Goal: Information Seeking & Learning: Learn about a topic

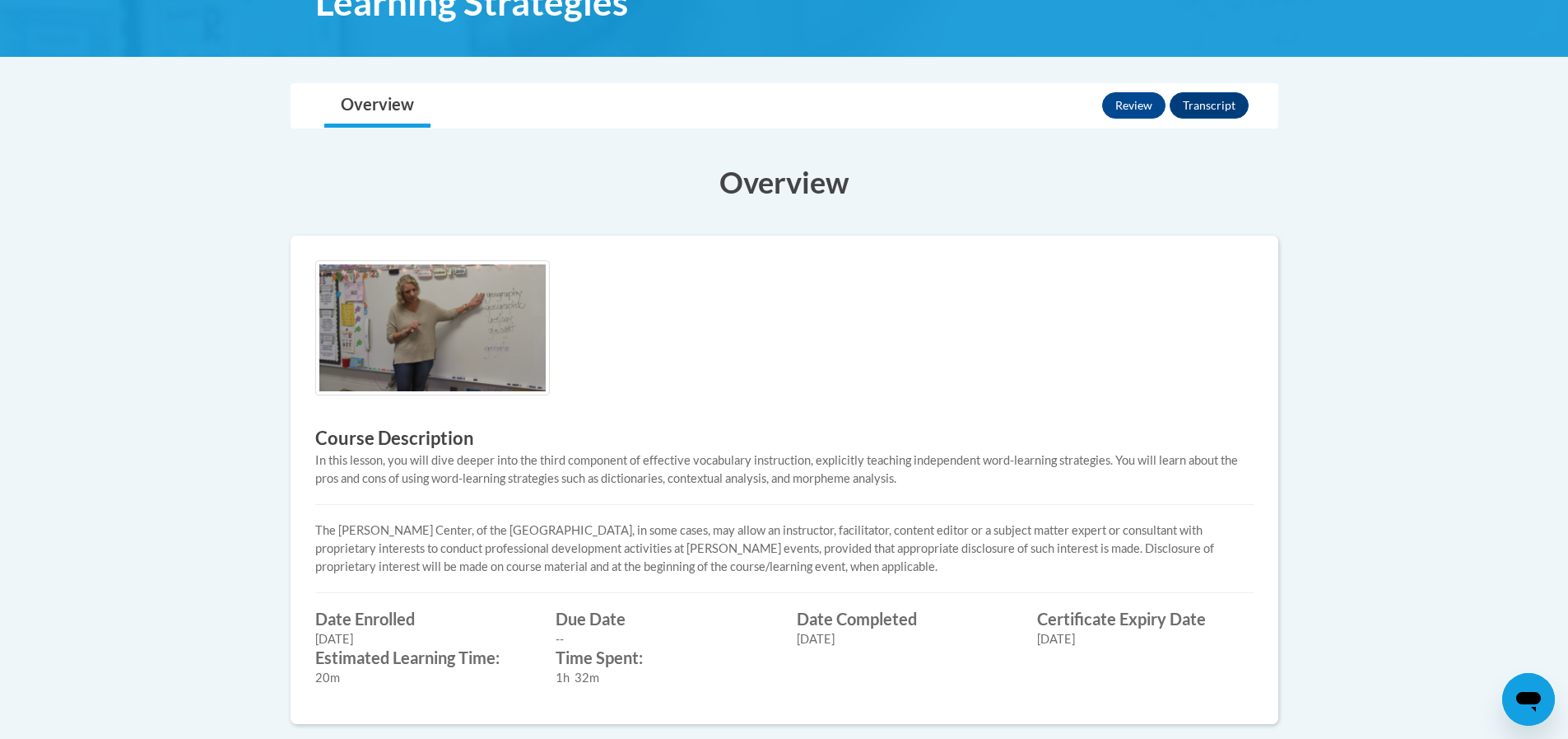
click at [1247, 642] on div "02/15/2026" at bounding box center [1145, 639] width 216 height 18
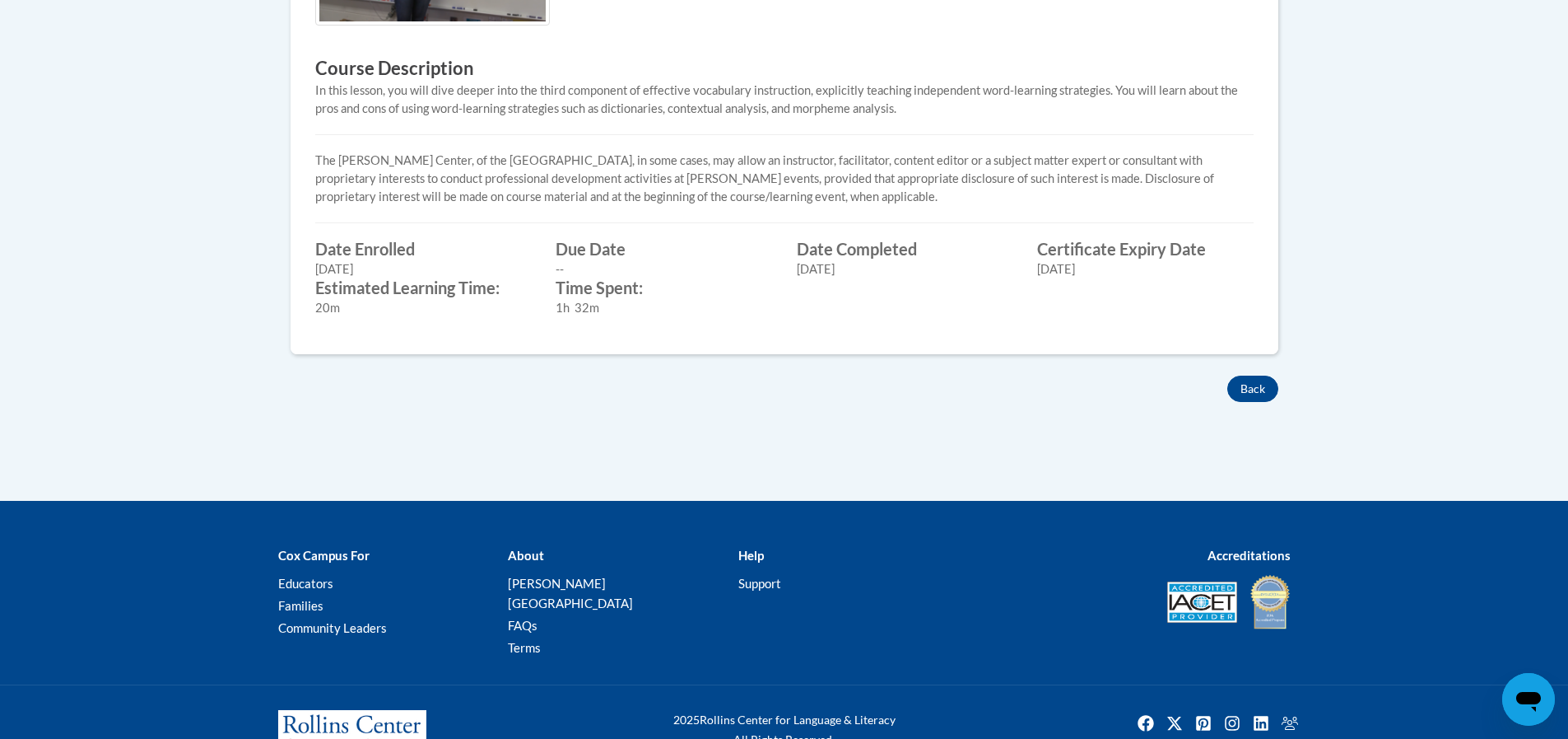
scroll to position [732, 0]
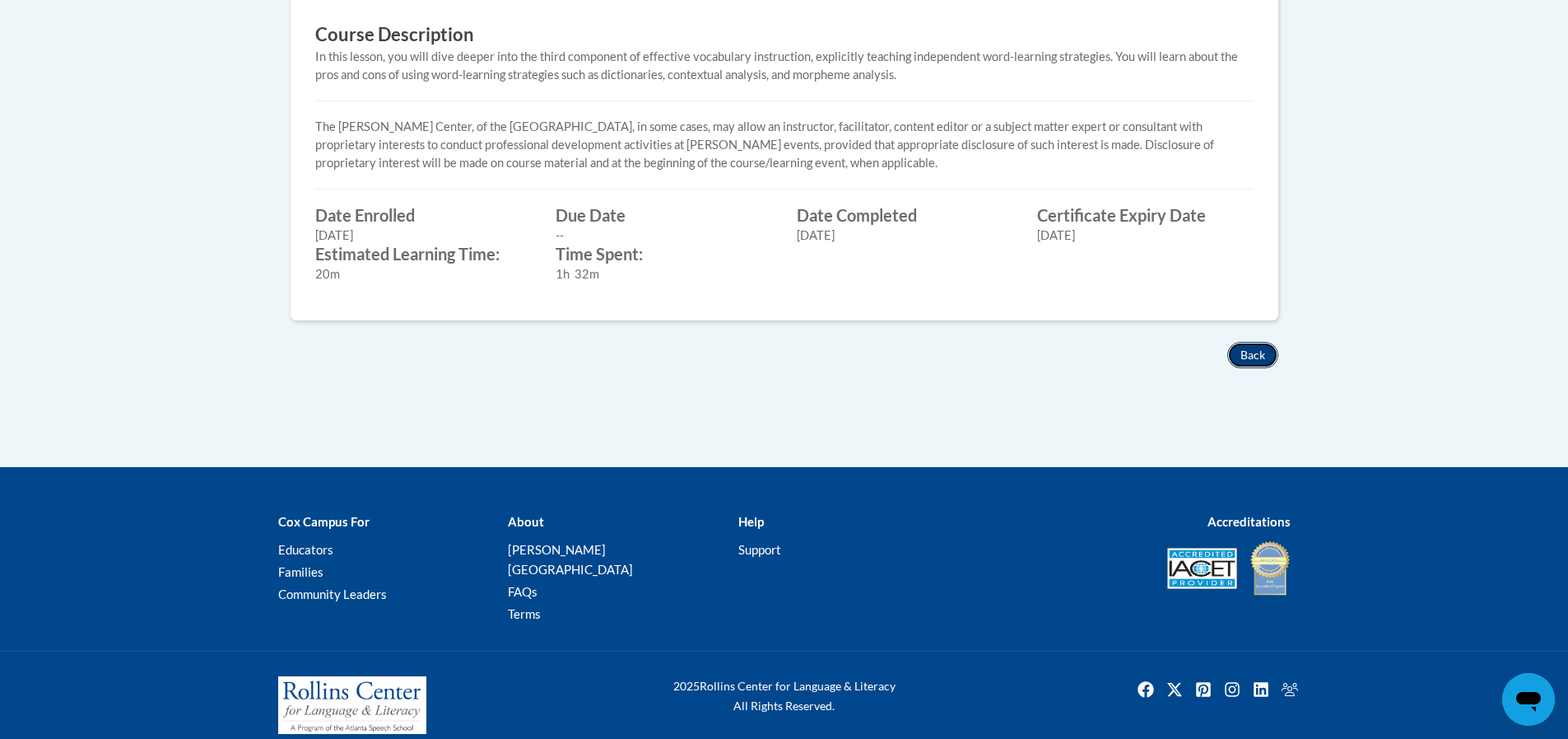
click at [1257, 351] on button "Back" at bounding box center [1253, 355] width 51 height 26
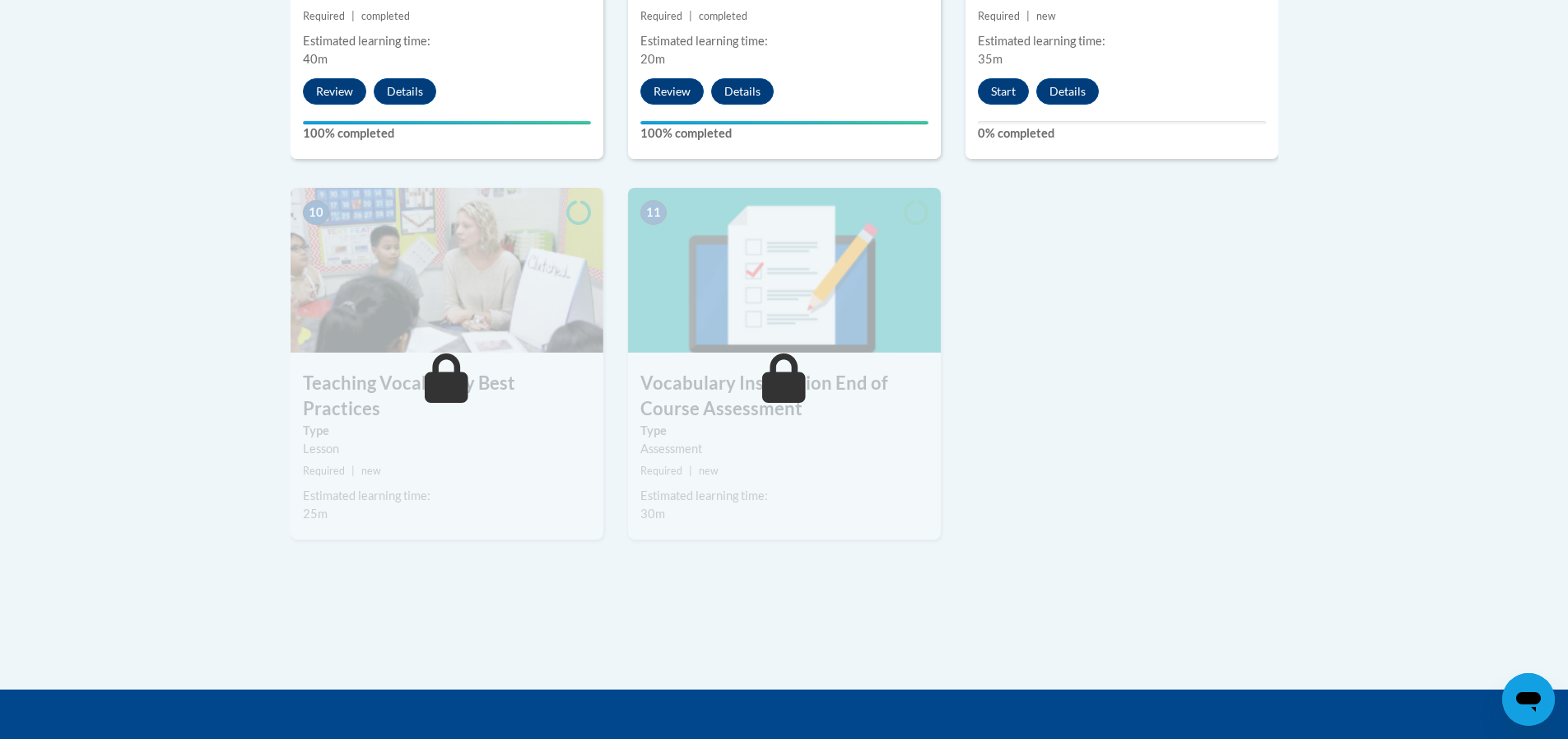
scroll to position [1729, 0]
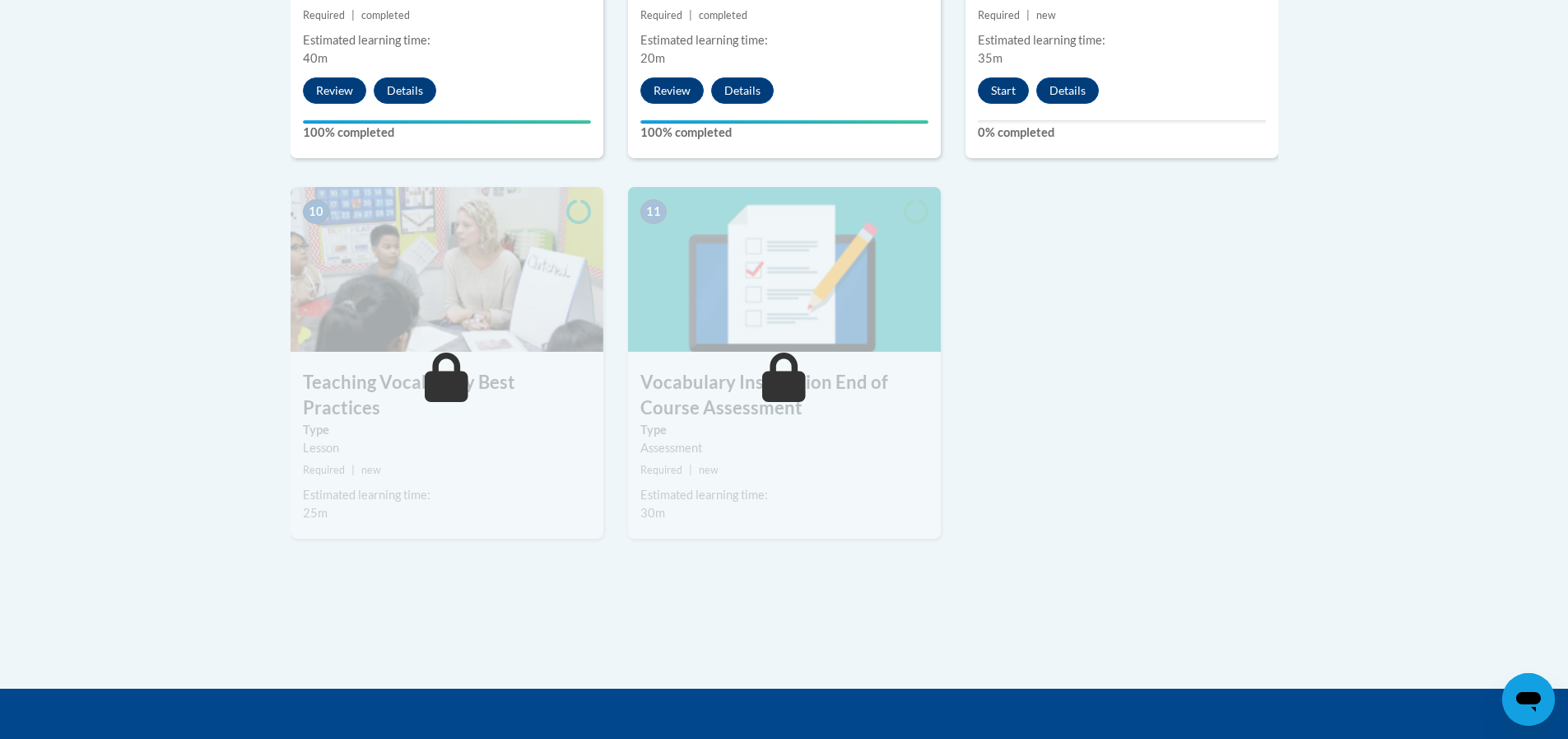
click at [998, 92] on button "Start" at bounding box center [1004, 91] width 51 height 26
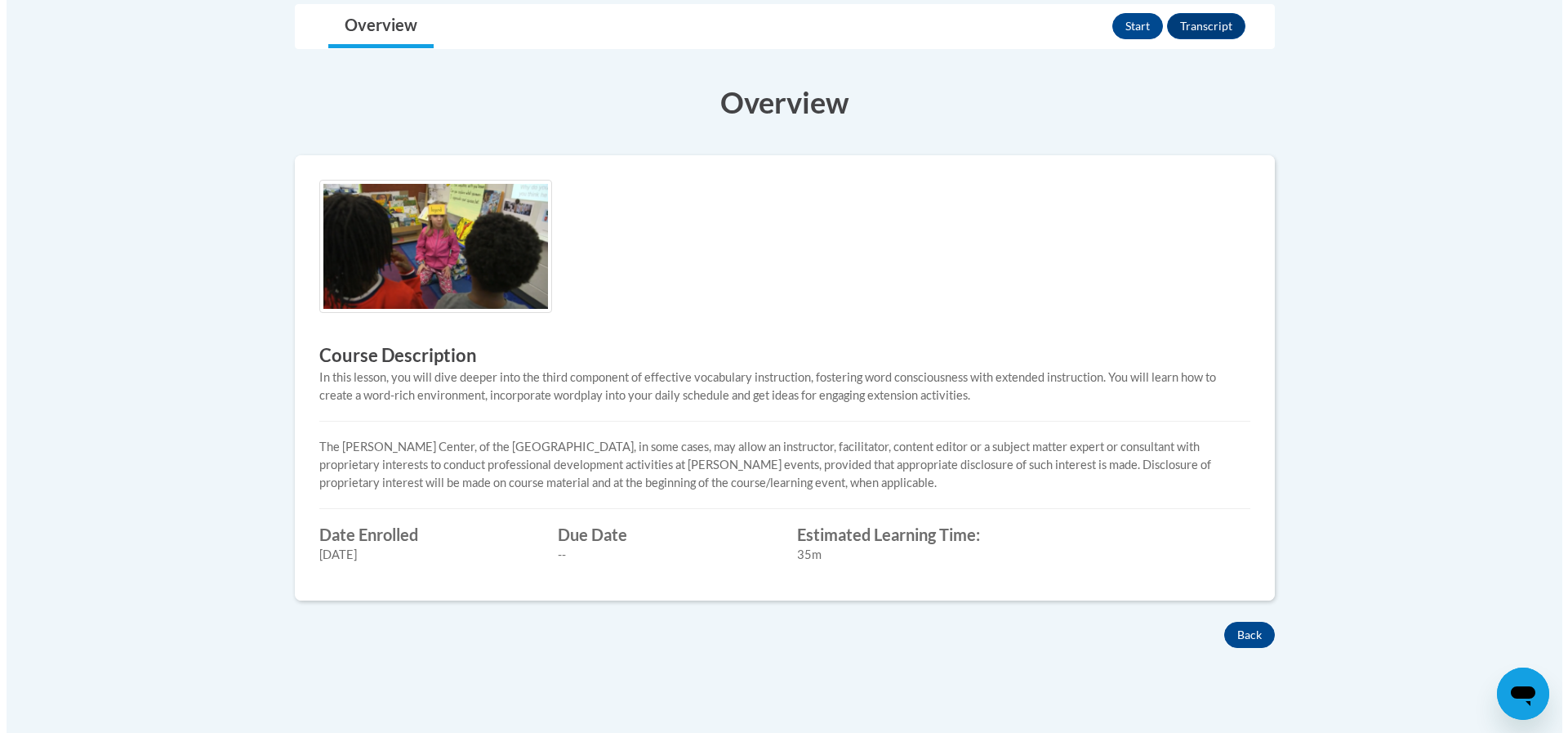
scroll to position [409, 0]
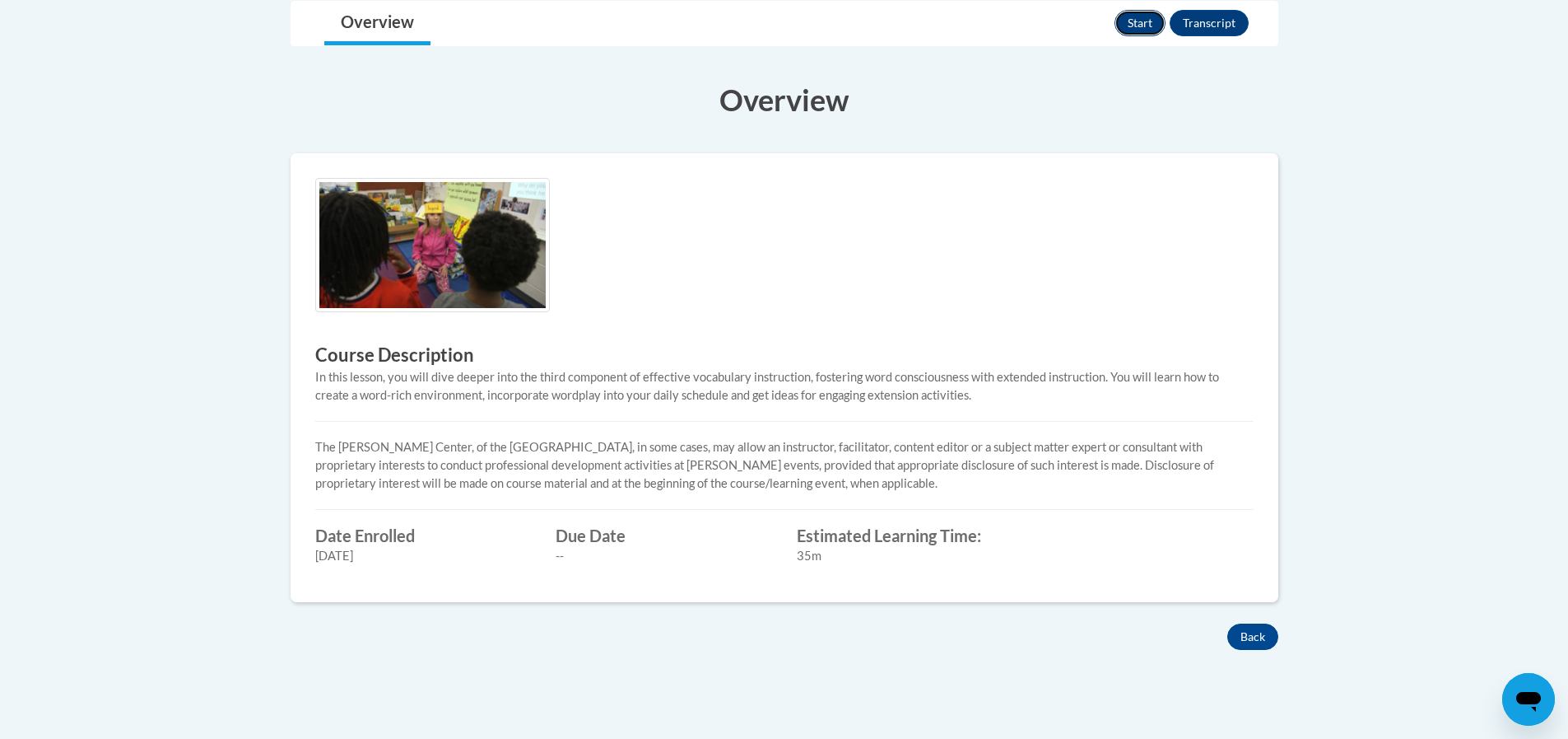
click at [1136, 35] on button "Start" at bounding box center [1139, 23] width 51 height 26
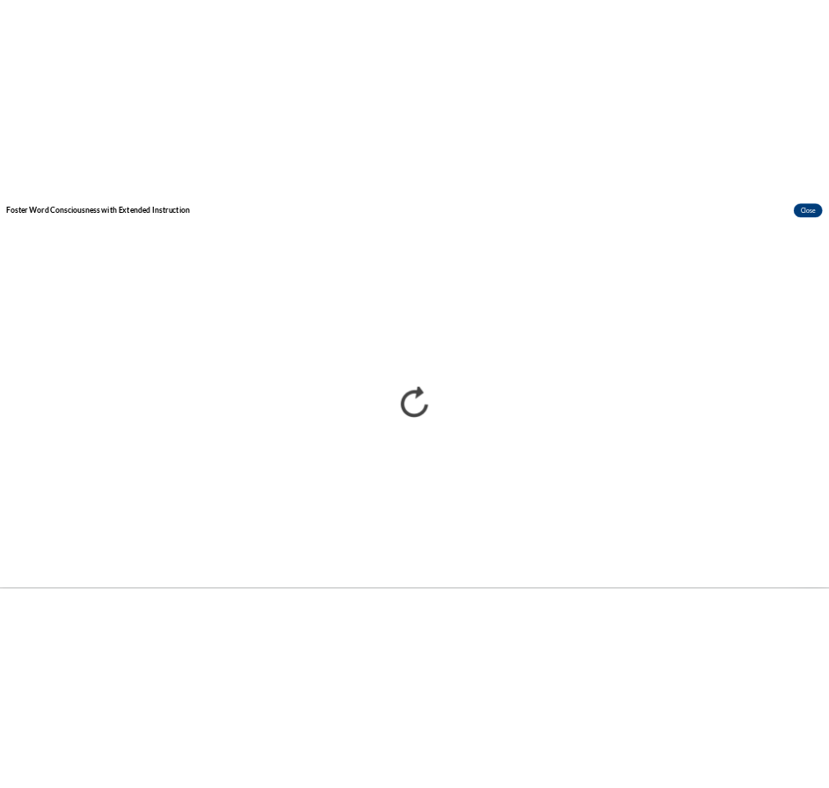
scroll to position [0, 0]
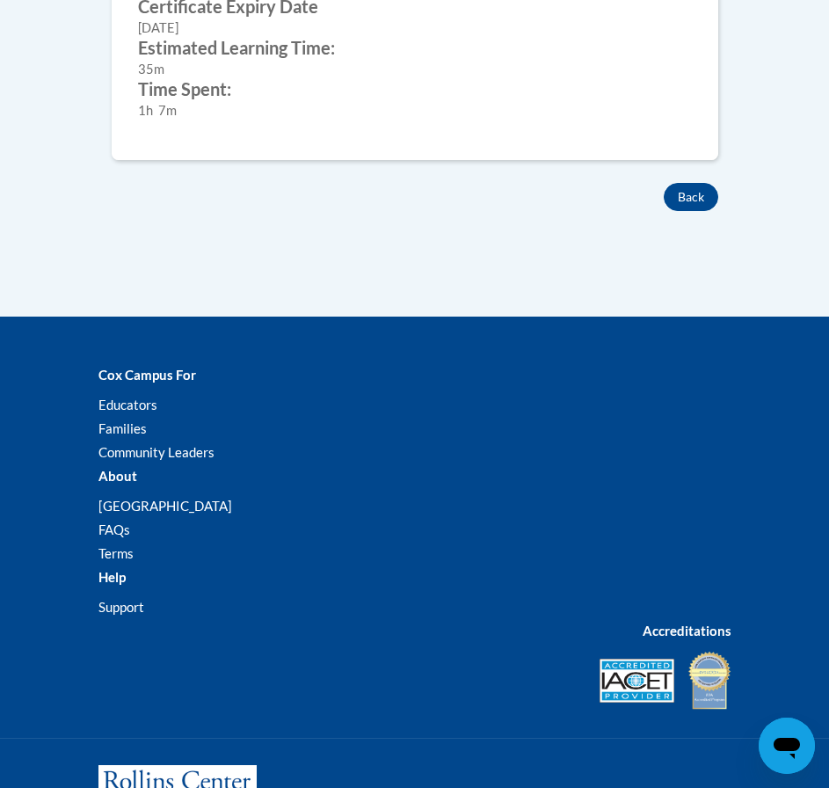
scroll to position [1231, 0]
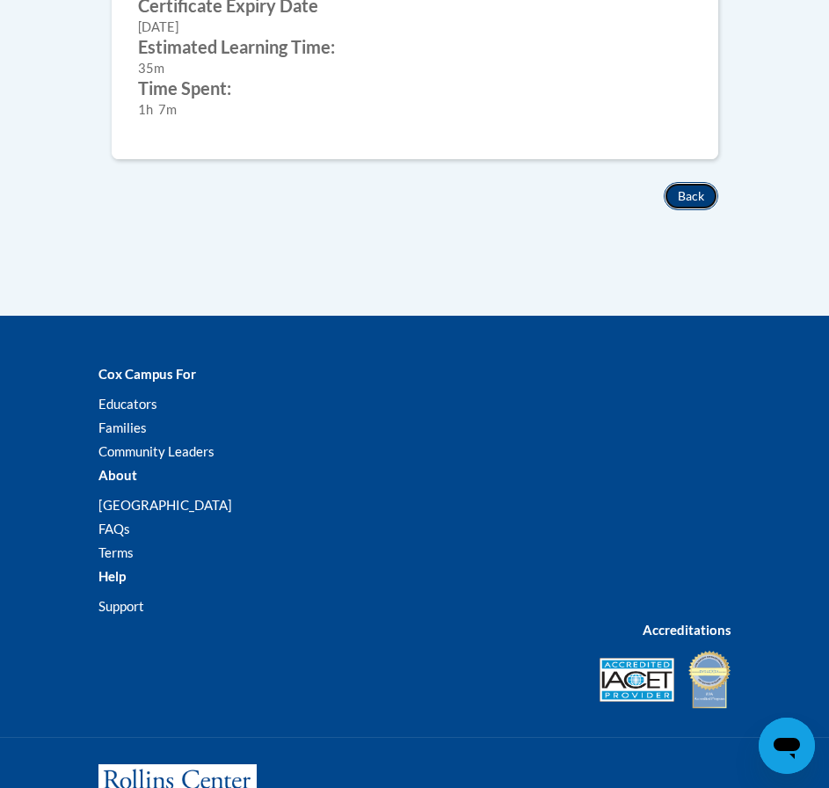
click at [677, 193] on button "Back" at bounding box center [691, 196] width 55 height 28
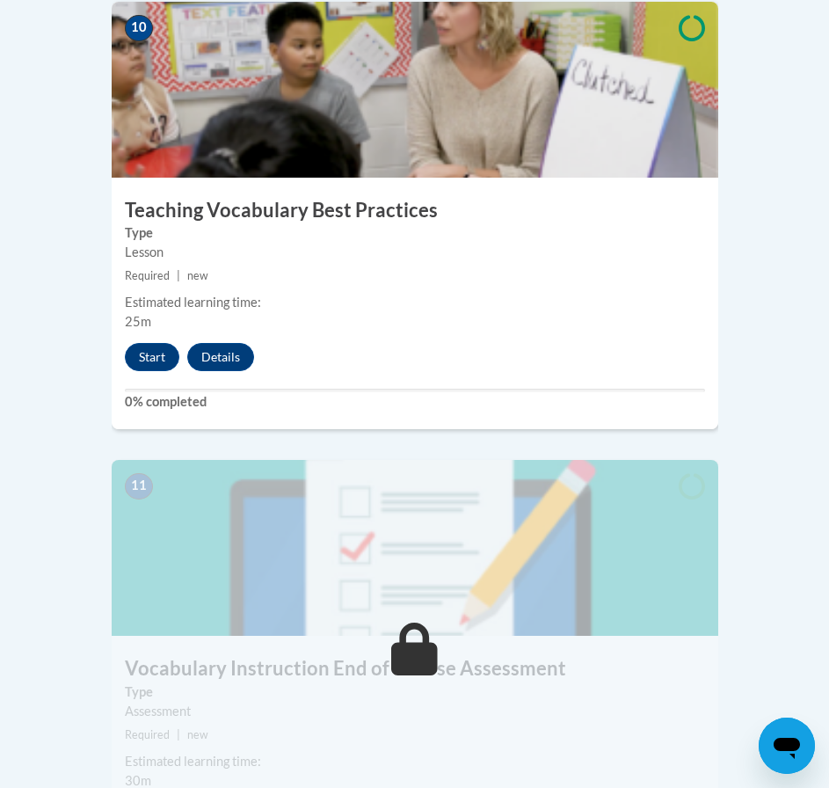
scroll to position [4896, 0]
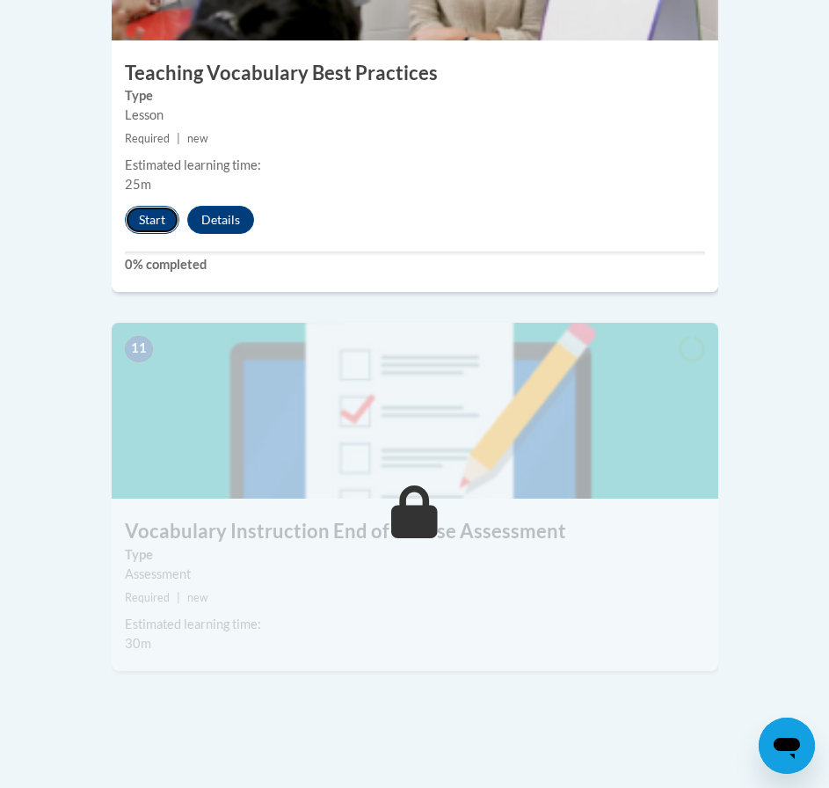
click at [154, 206] on button "Start" at bounding box center [152, 220] width 55 height 28
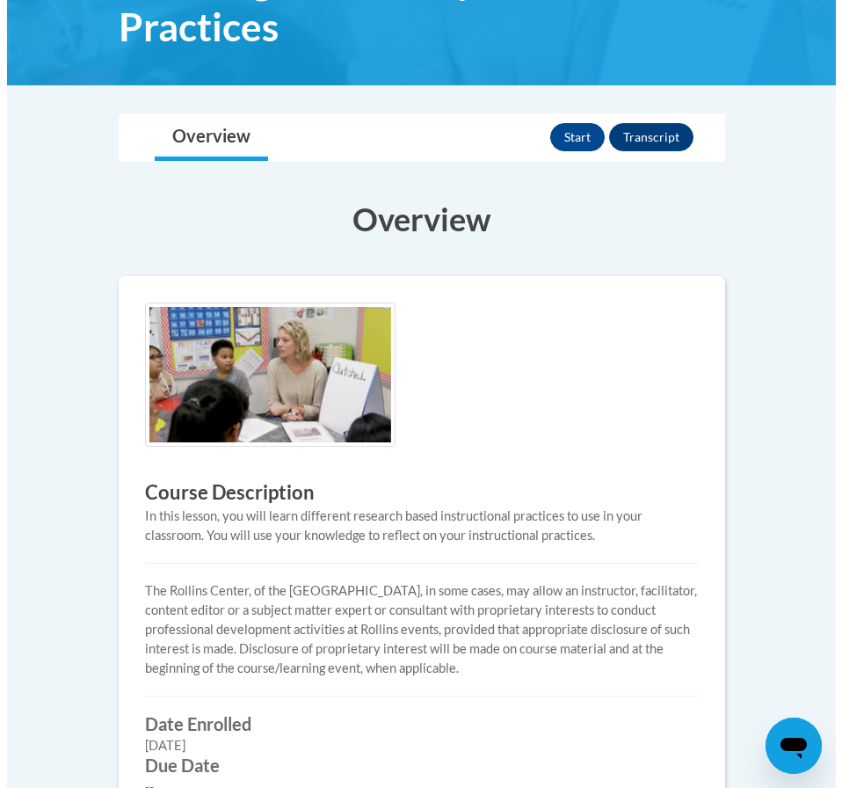
scroll to position [352, 0]
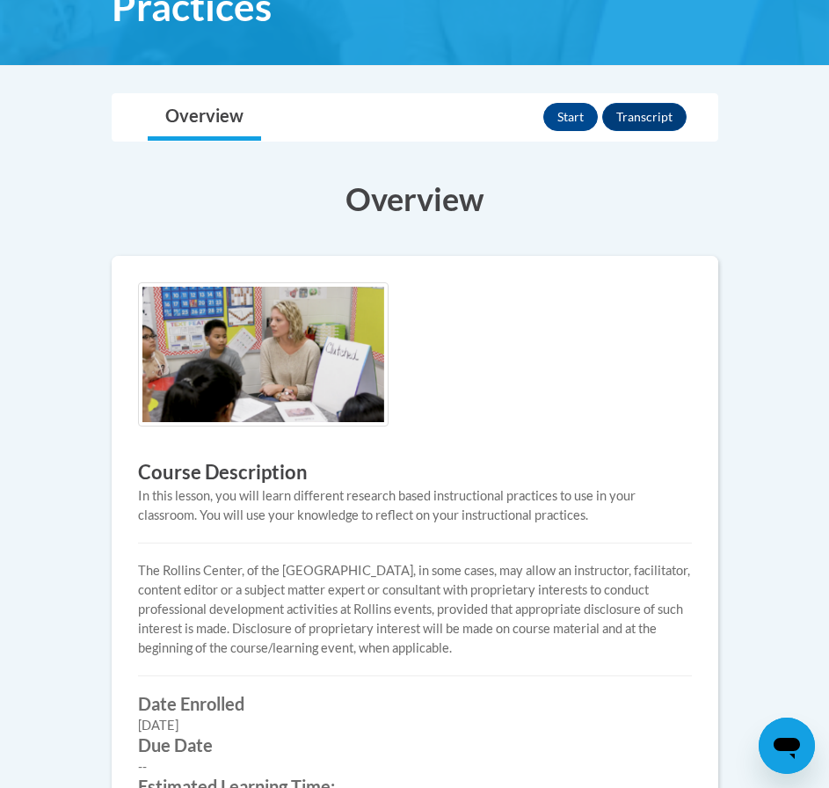
click at [556, 135] on div "Start Transcript" at bounding box center [617, 117] width 148 height 46
click at [559, 127] on button "Start" at bounding box center [570, 117] width 55 height 28
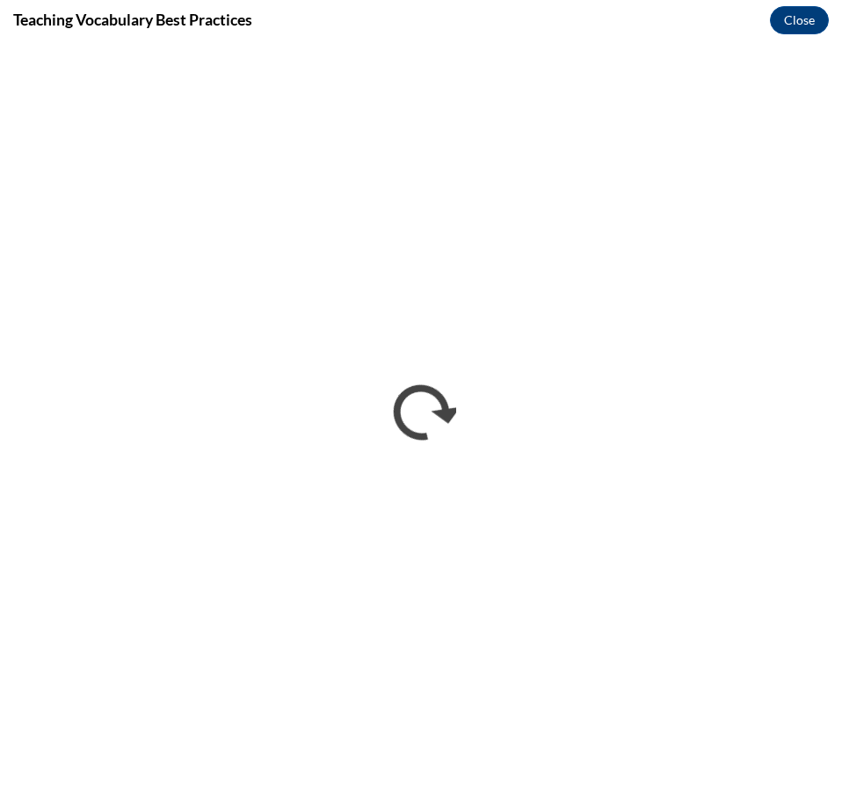
scroll to position [0, 0]
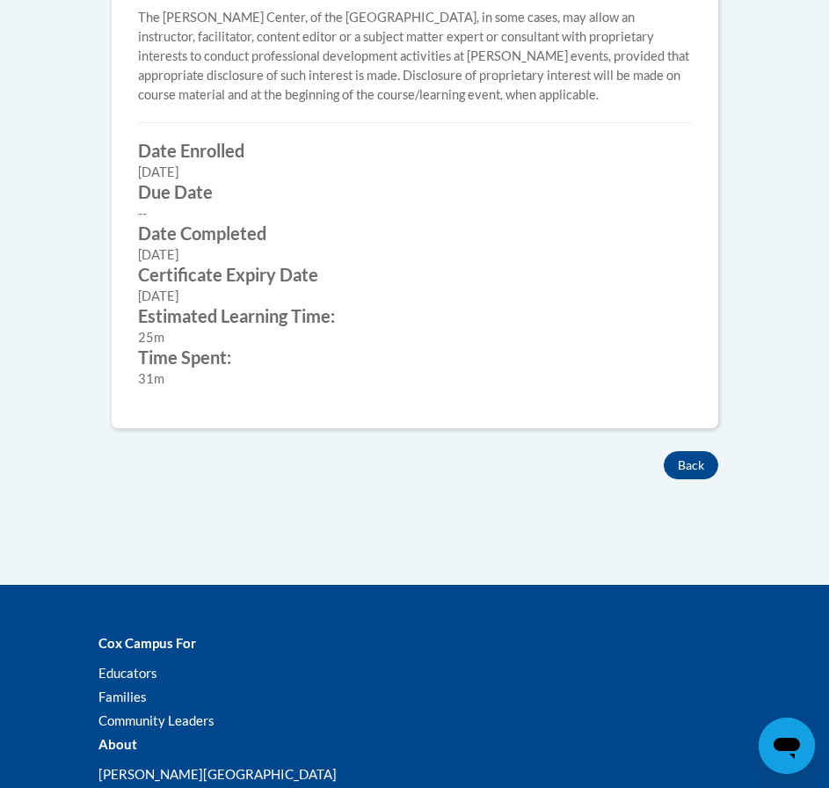
scroll to position [923, 0]
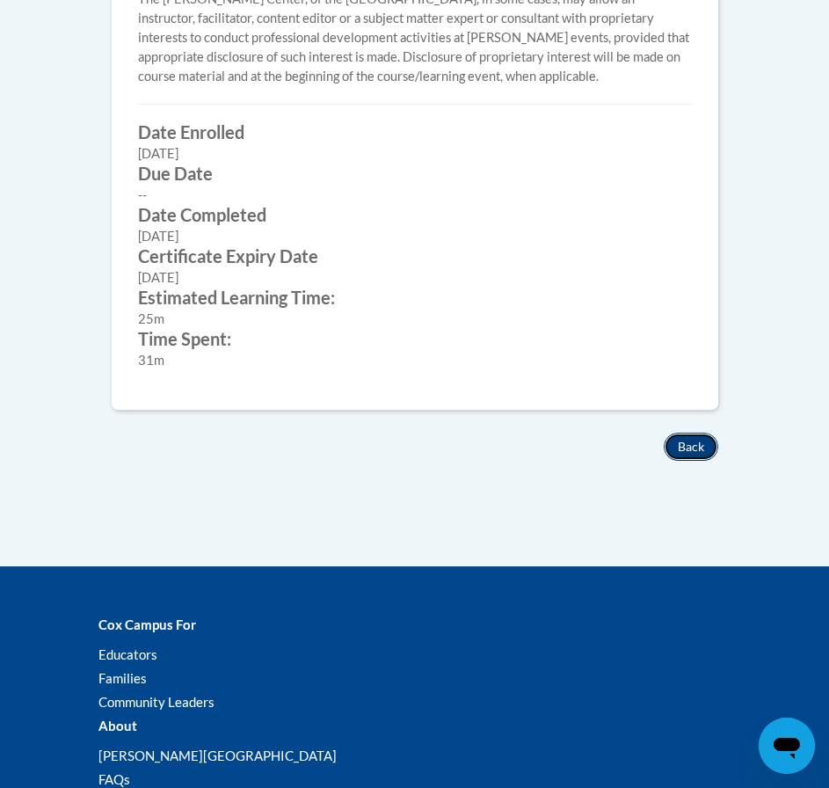
click at [672, 438] on button "Back" at bounding box center [691, 447] width 55 height 28
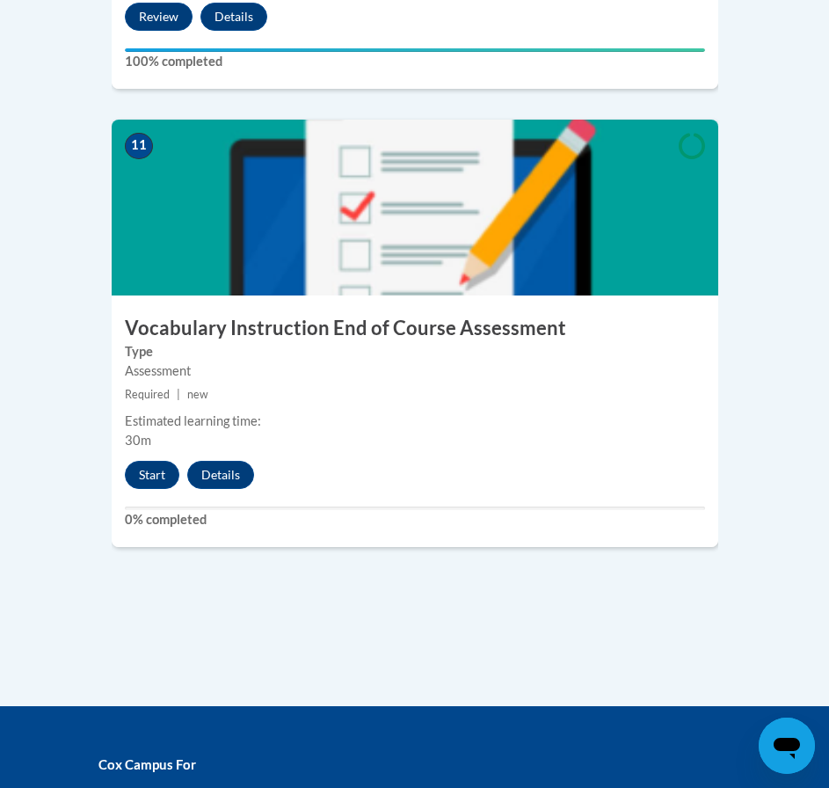
scroll to position [5187, 0]
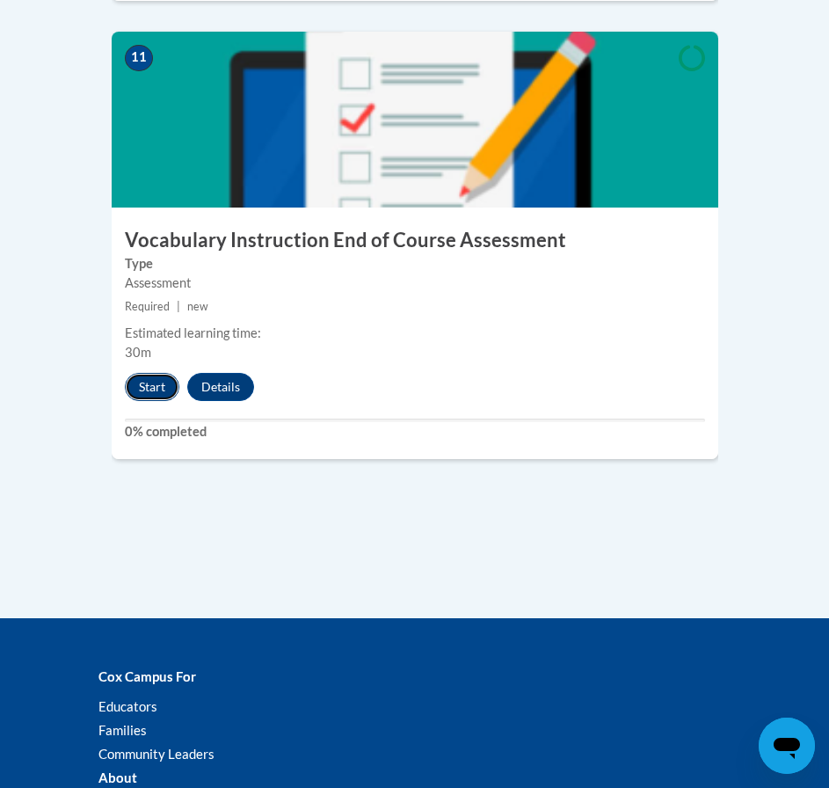
click at [138, 373] on button "Start" at bounding box center [152, 387] width 55 height 28
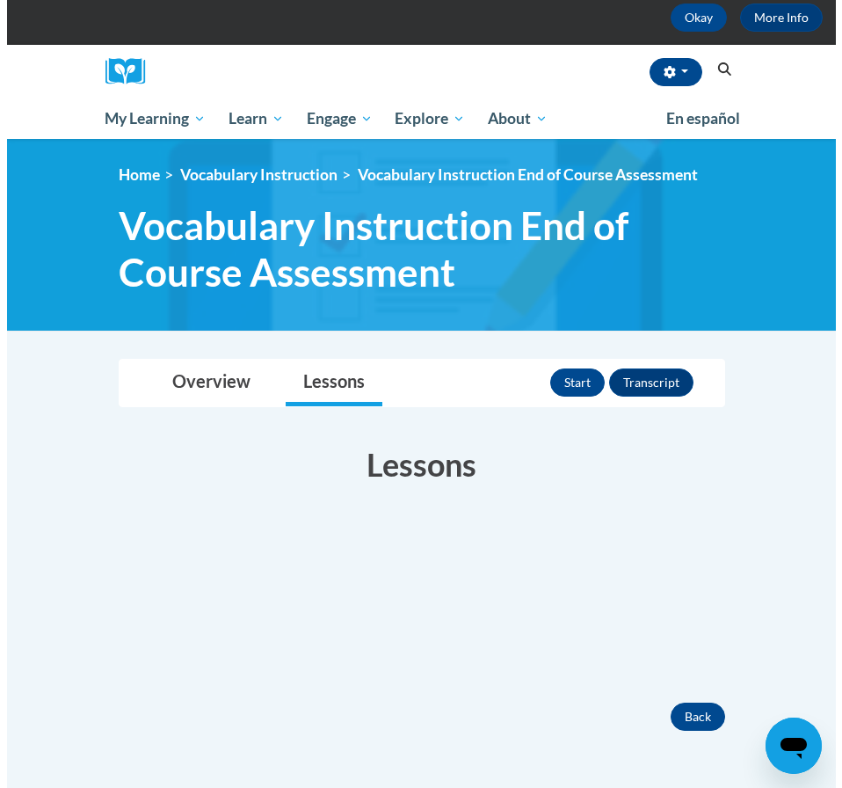
scroll to position [176, 0]
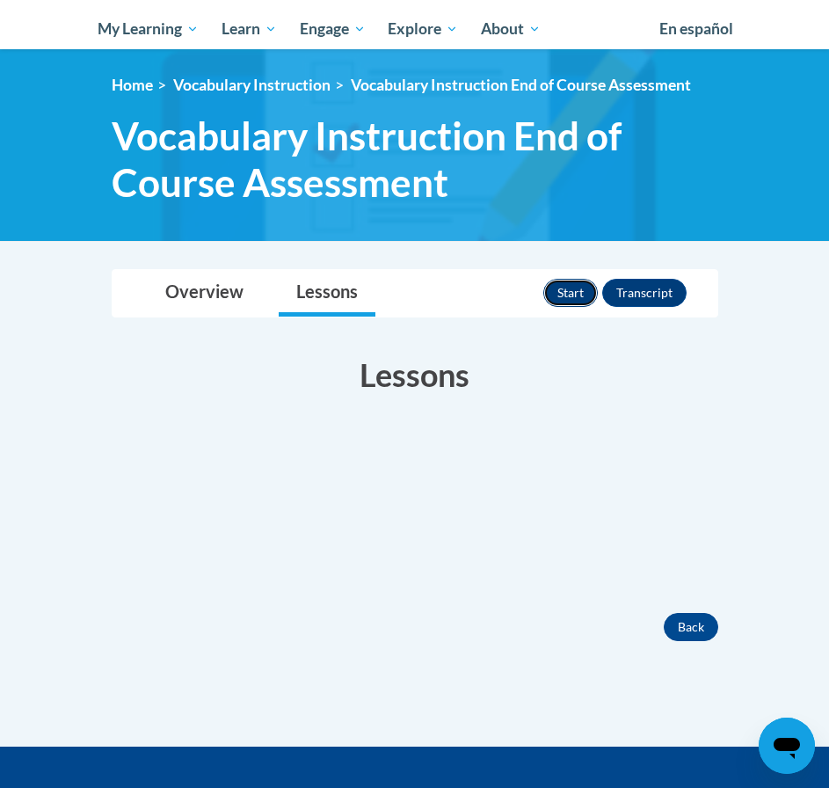
click at [554, 296] on button "Start" at bounding box center [570, 293] width 55 height 28
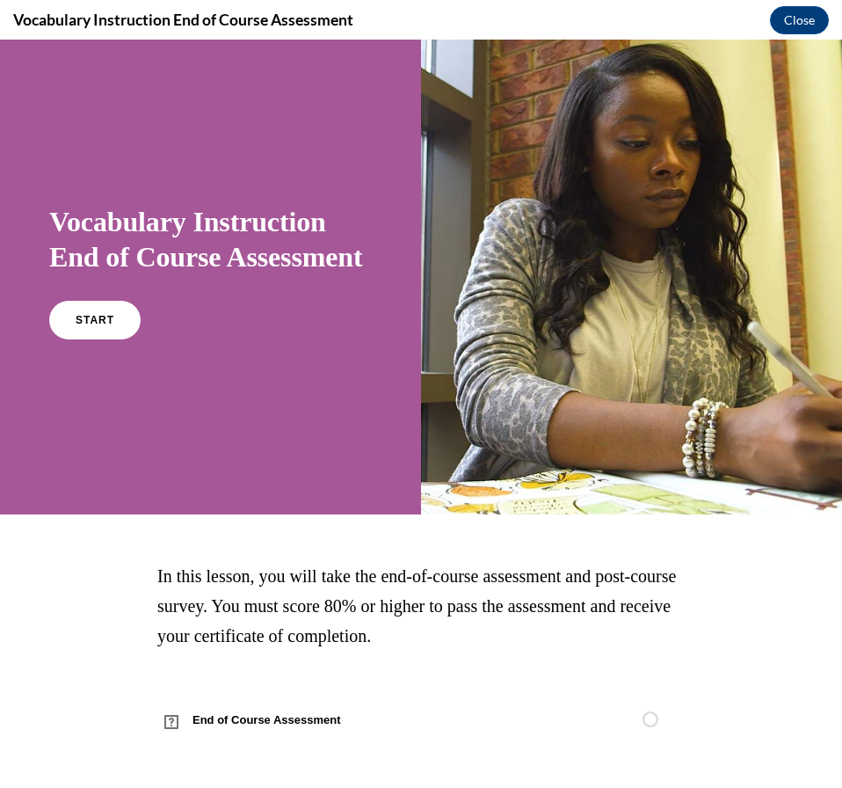
scroll to position [13, 0]
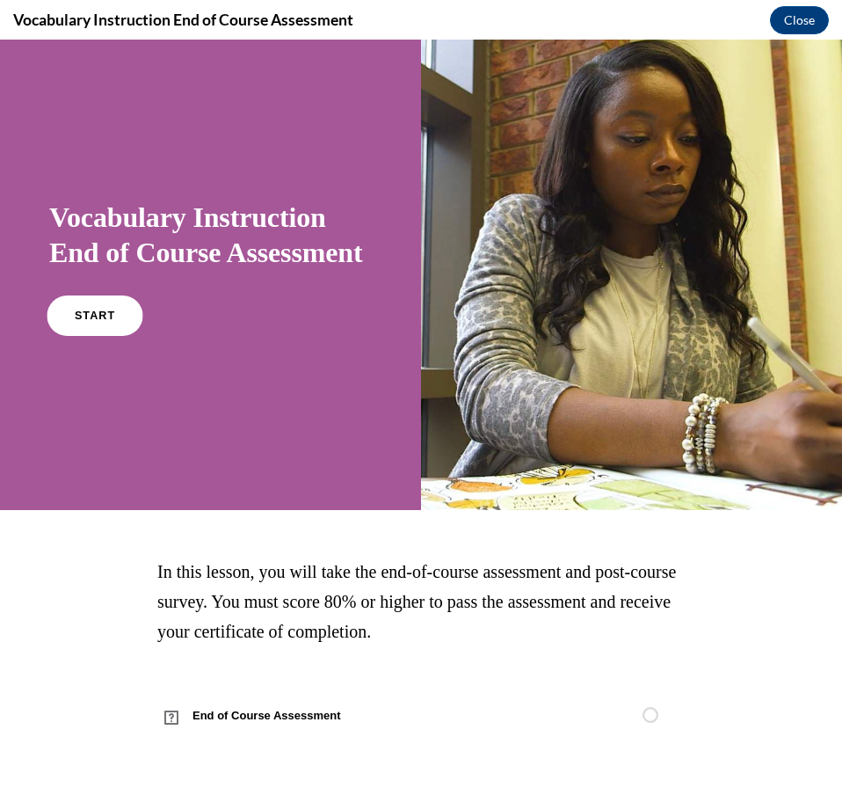
click at [94, 336] on link "START" at bounding box center [95, 315] width 96 height 40
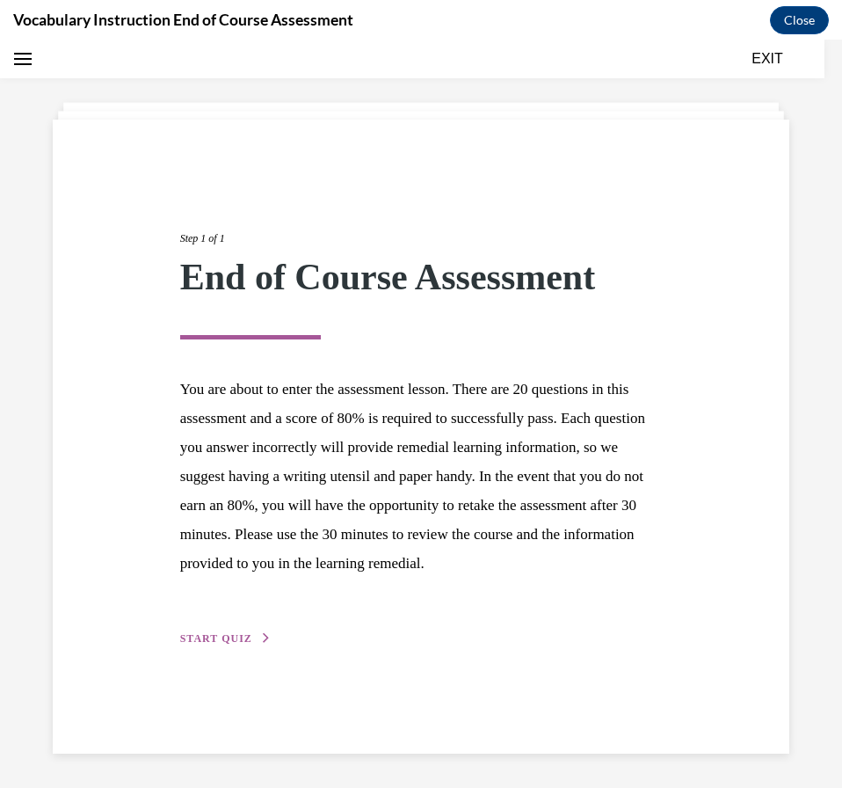
scroll to position [55, 0]
click at [193, 647] on div "Step 1 of 1 End of Course Assessment You are about to enter the assessment less…" at bounding box center [421, 418] width 509 height 458
click at [203, 645] on button "START QUIZ" at bounding box center [225, 638] width 91 height 16
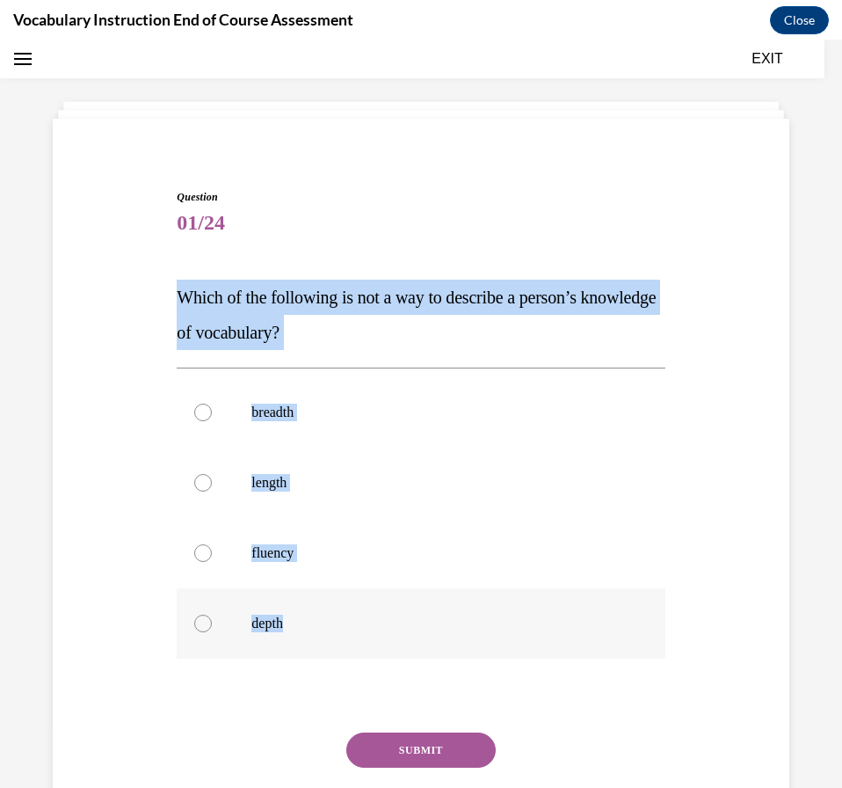
drag, startPoint x: 160, startPoint y: 281, endPoint x: 520, endPoint y: 610, distance: 487.3
click at [520, 610] on div "Question 01/24 Which of the following is not a way to describe a person’s knowl…" at bounding box center [421, 506] width 746 height 740
copy div "Which of the following is not a way to describe a person’s knowledge of vocabul…"
click at [402, 477] on p "length" at bounding box center [435, 483] width 369 height 18
click at [212, 477] on input "length" at bounding box center [203, 483] width 18 height 18
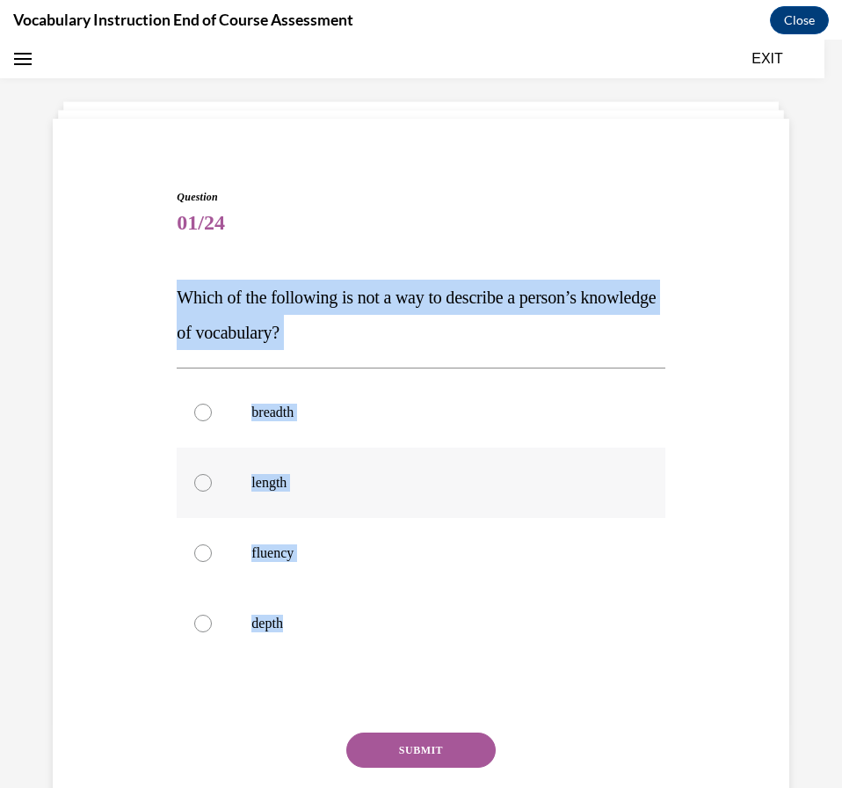
radio input "true"
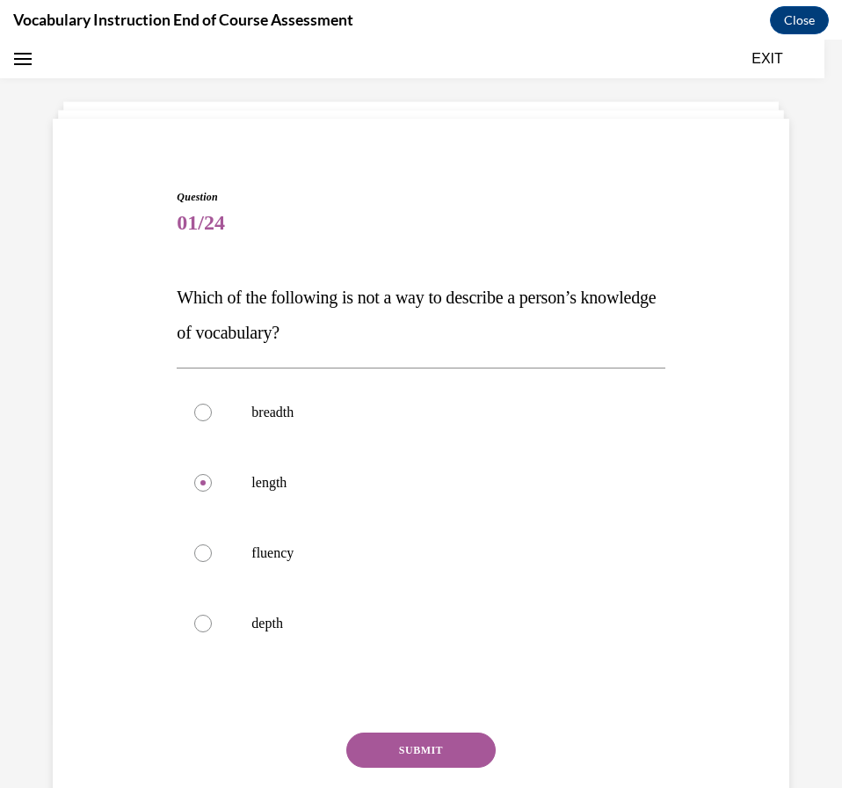
click at [432, 743] on button "SUBMIT" at bounding box center [420, 749] width 149 height 35
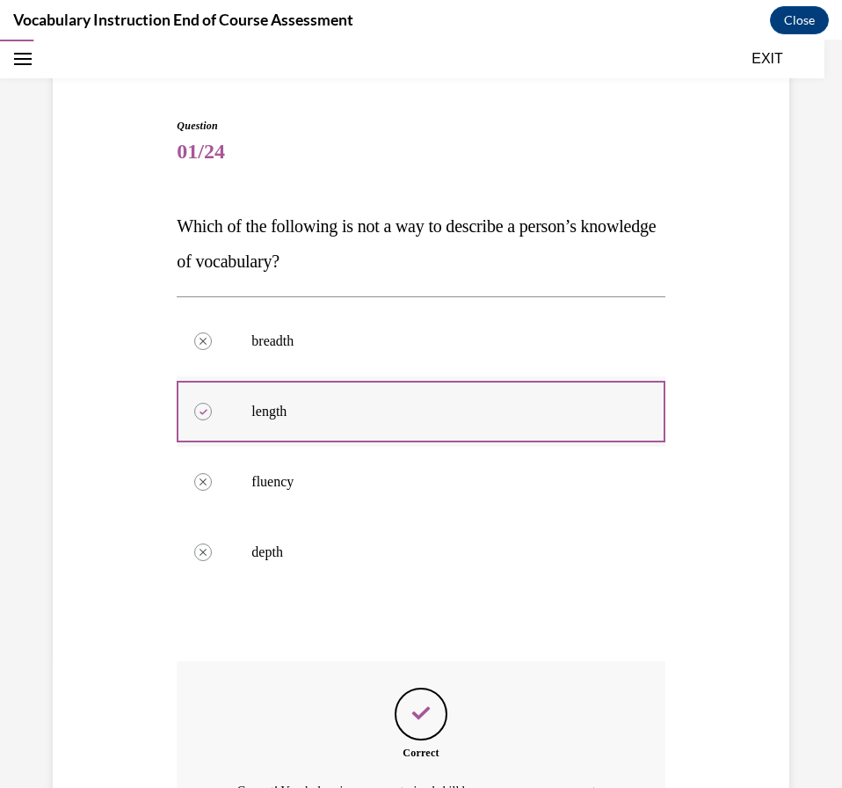
scroll to position [343, 0]
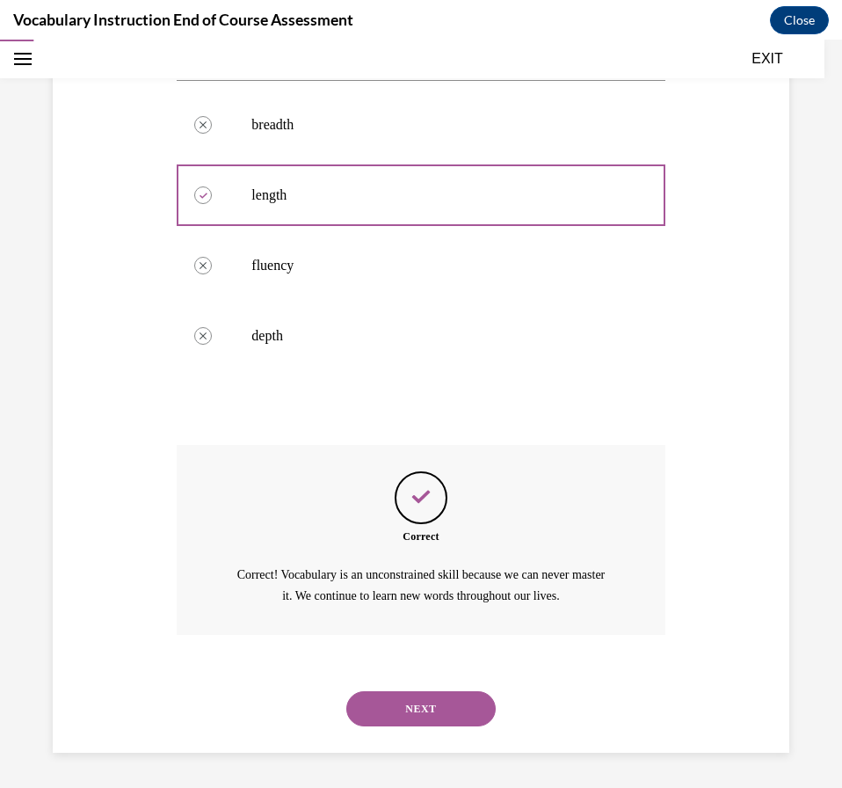
click at [389, 687] on div "NEXT" at bounding box center [421, 708] width 488 height 70
click at [386, 697] on button "NEXT" at bounding box center [420, 708] width 149 height 35
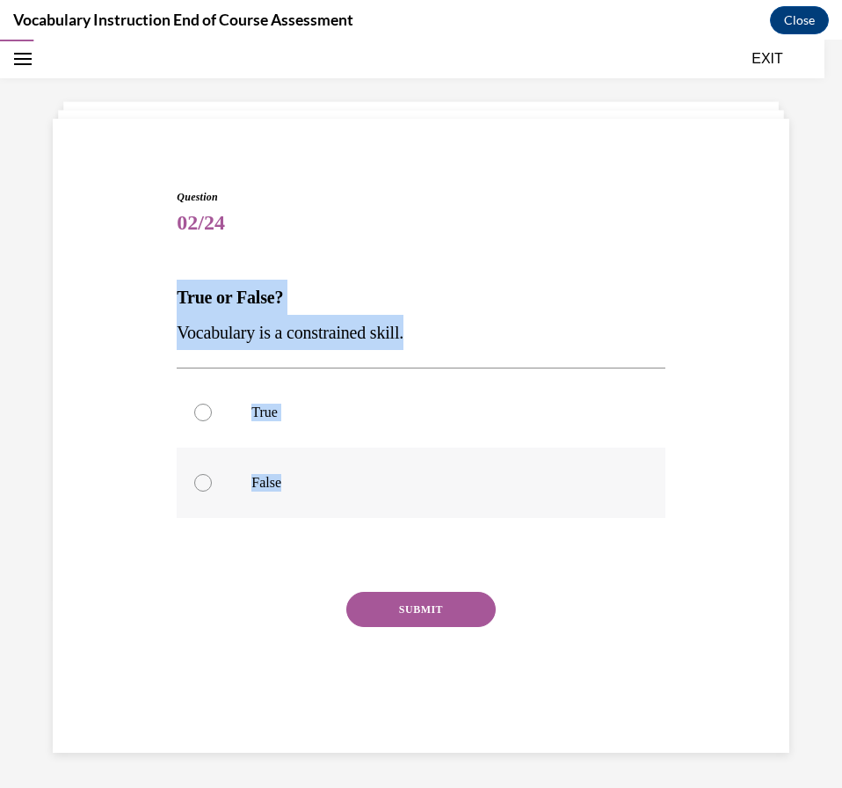
drag, startPoint x: 179, startPoint y: 291, endPoint x: 375, endPoint y: 475, distance: 268.1
click at [375, 475] on div "Question 02/24 True or False? Vocabulary is a constrained skill. True False Inc…" at bounding box center [420, 449] width 497 height 573
copy div "True or False? Vocabulary is a constrained skill. True False"
click at [411, 483] on p "False" at bounding box center [435, 483] width 369 height 18
click at [212, 483] on input "False" at bounding box center [203, 483] width 18 height 18
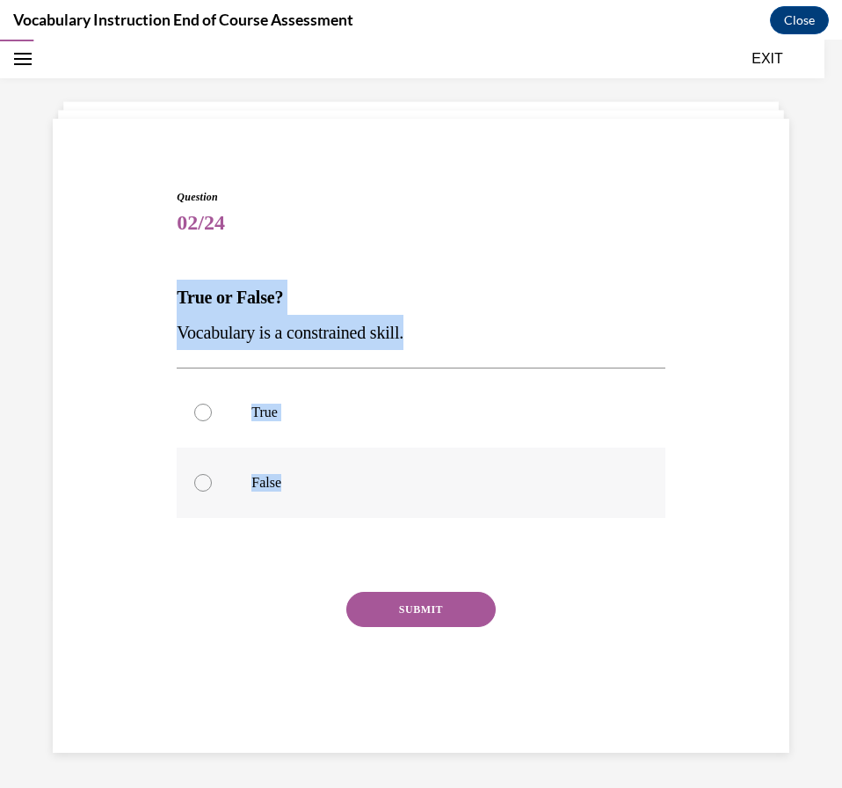
radio input "true"
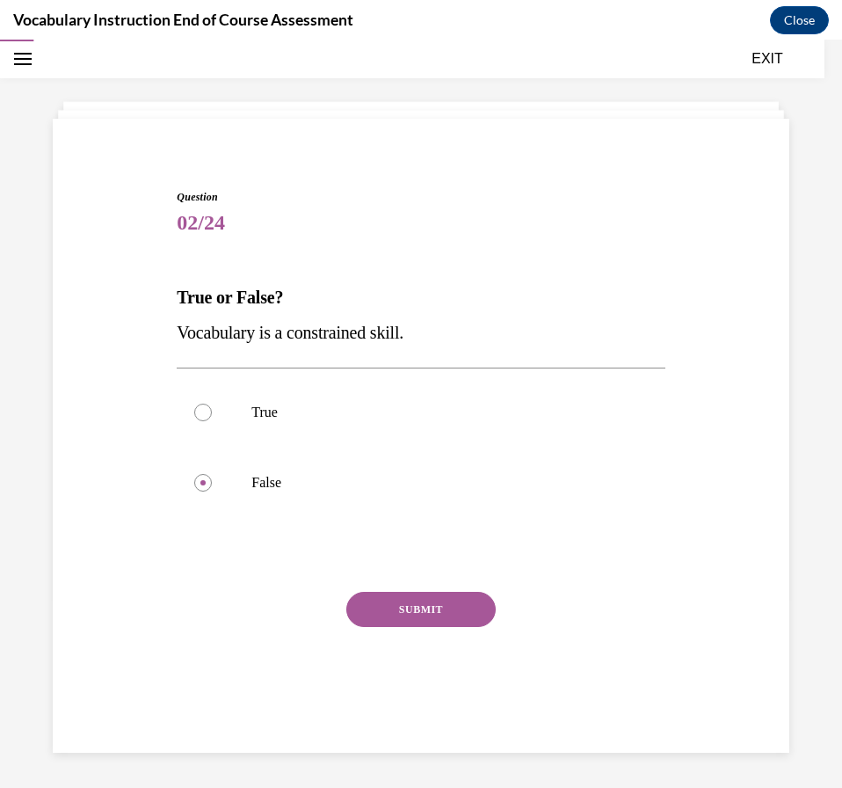
click at [455, 600] on button "SUBMIT" at bounding box center [420, 609] width 149 height 35
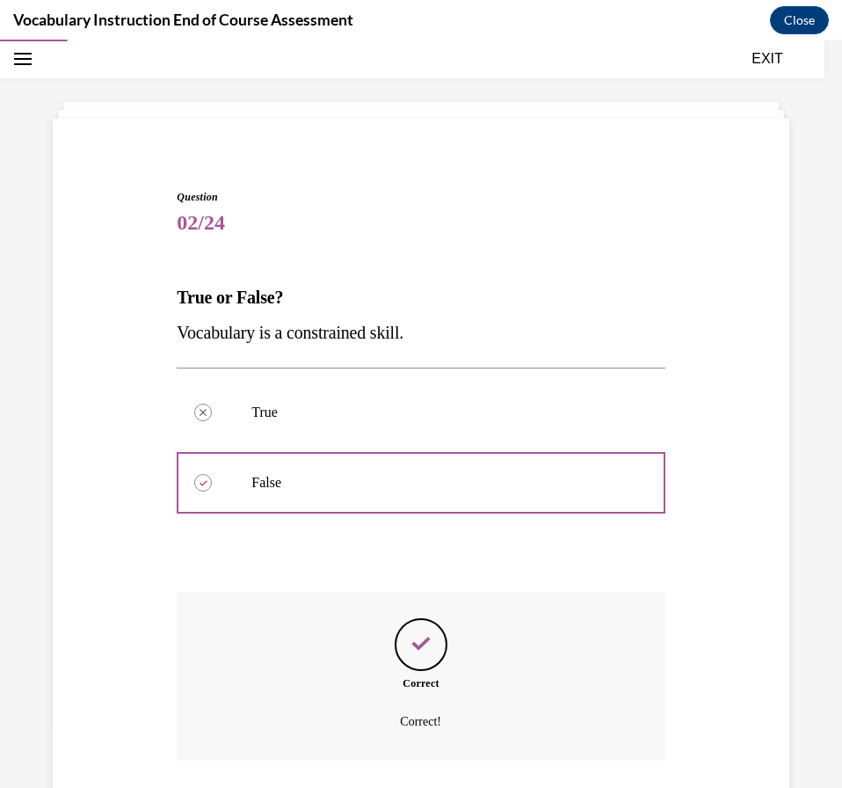
scroll to position [181, 0]
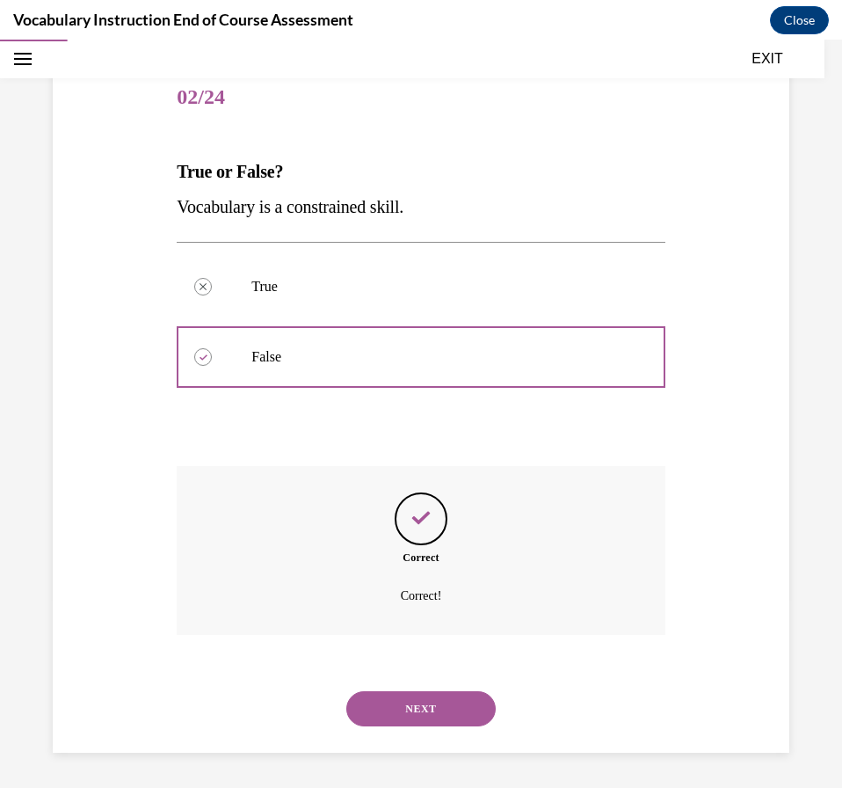
click at [432, 695] on button "NEXT" at bounding box center [420, 708] width 149 height 35
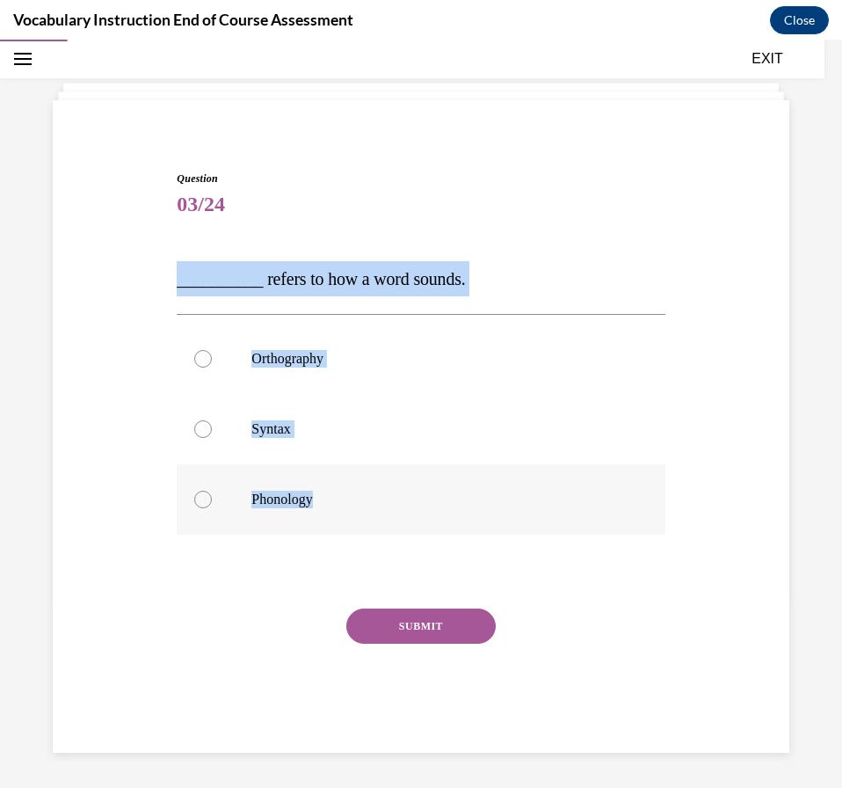
drag, startPoint x: 212, startPoint y: 288, endPoint x: 516, endPoint y: 517, distance: 381.1
click at [516, 517] on div "Question 03/24 __________ refers to how a word sounds. Orthography Syntax Phono…" at bounding box center [421, 435] width 746 height 635
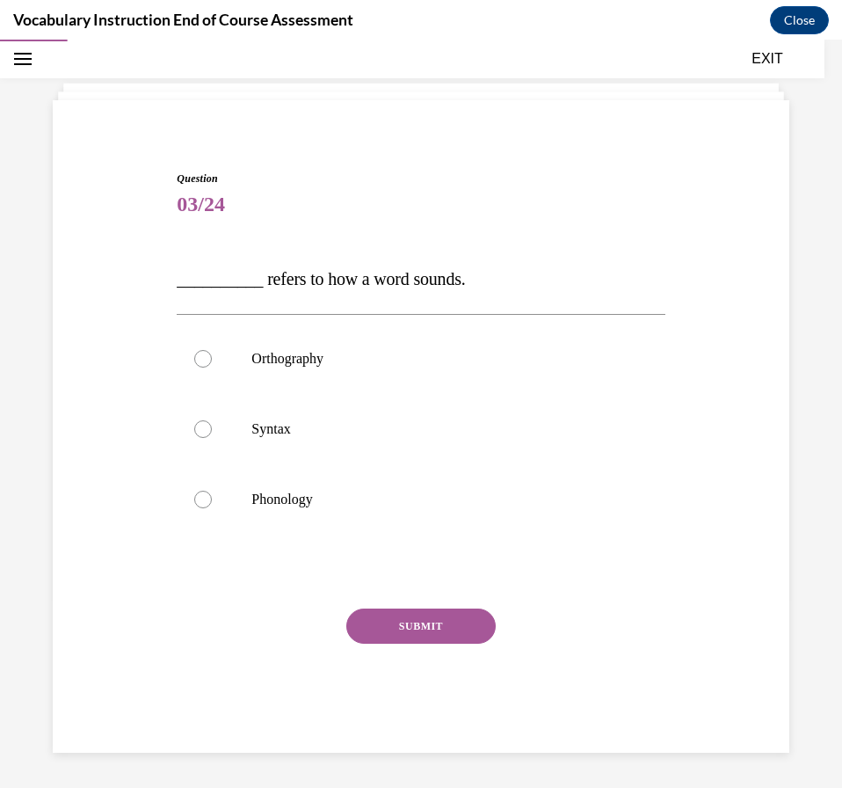
click at [618, 213] on span "03/24" at bounding box center [421, 203] width 488 height 35
drag, startPoint x: 469, startPoint y: 478, endPoint x: 476, endPoint y: 496, distance: 18.9
click at [469, 478] on label "Phonology" at bounding box center [421, 499] width 488 height 70
click at [212, 491] on input "Phonology" at bounding box center [203, 500] width 18 height 18
radio input "true"
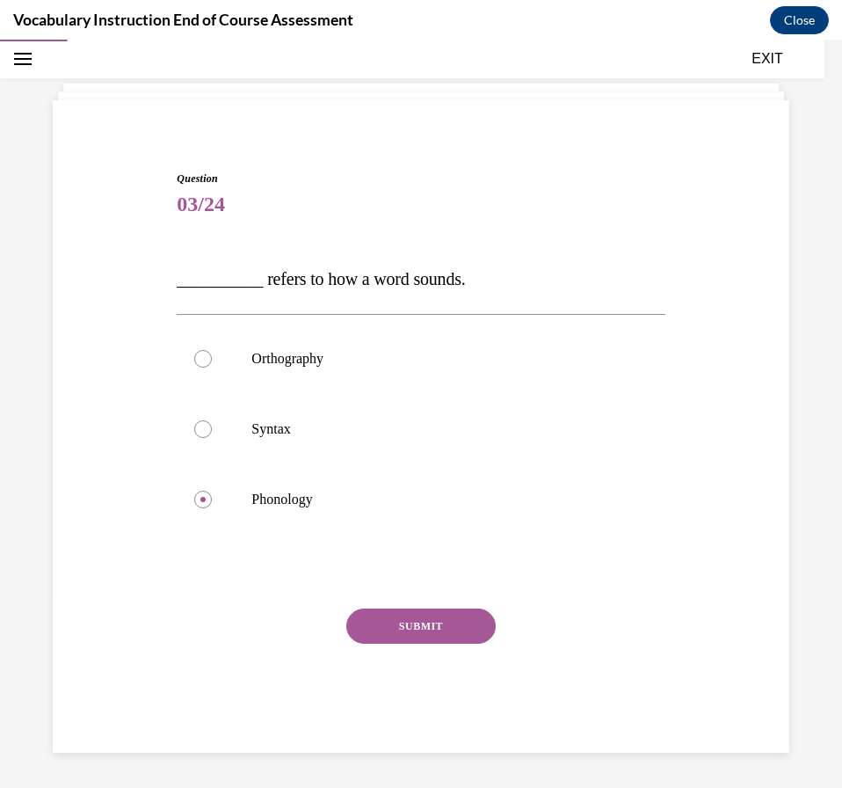
click at [460, 627] on button "SUBMIT" at bounding box center [420, 625] width 149 height 35
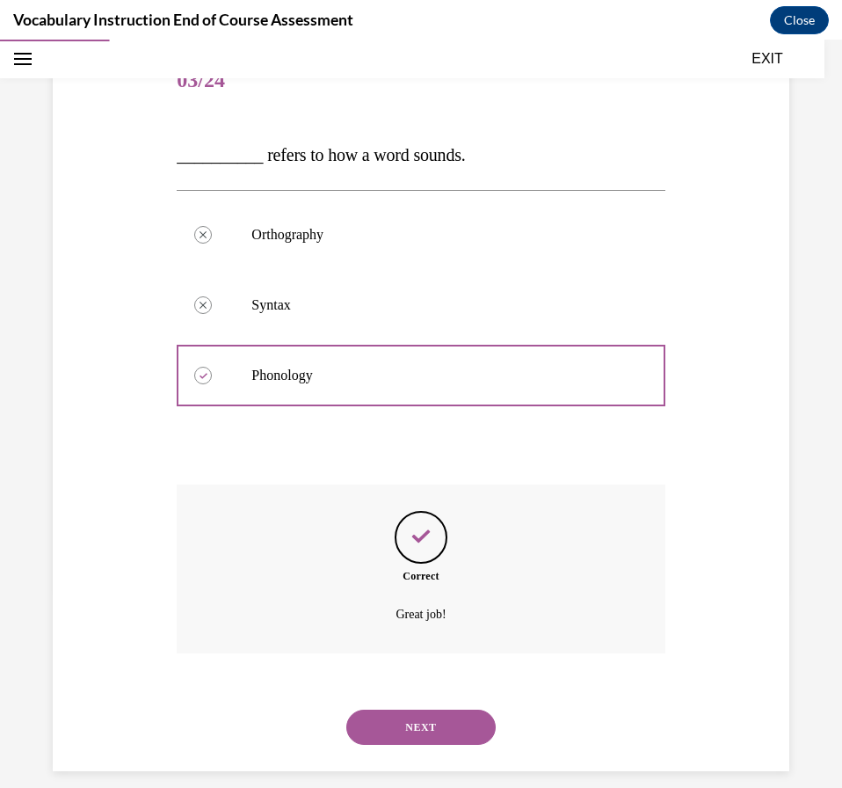
scroll to position [216, 0]
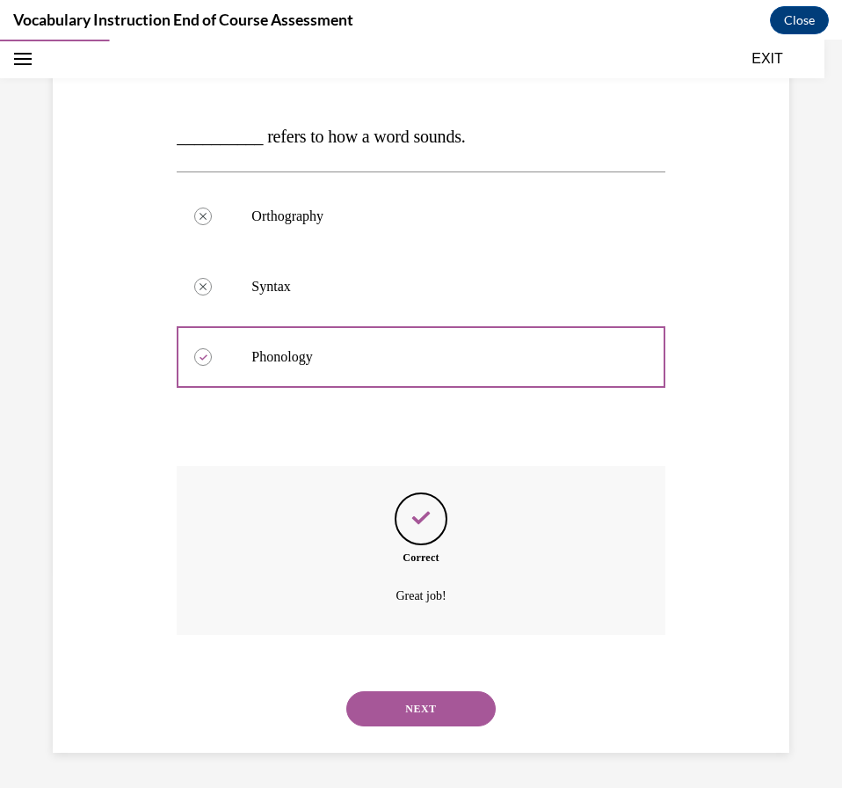
click at [411, 725] on button "NEXT" at bounding box center [420, 708] width 149 height 35
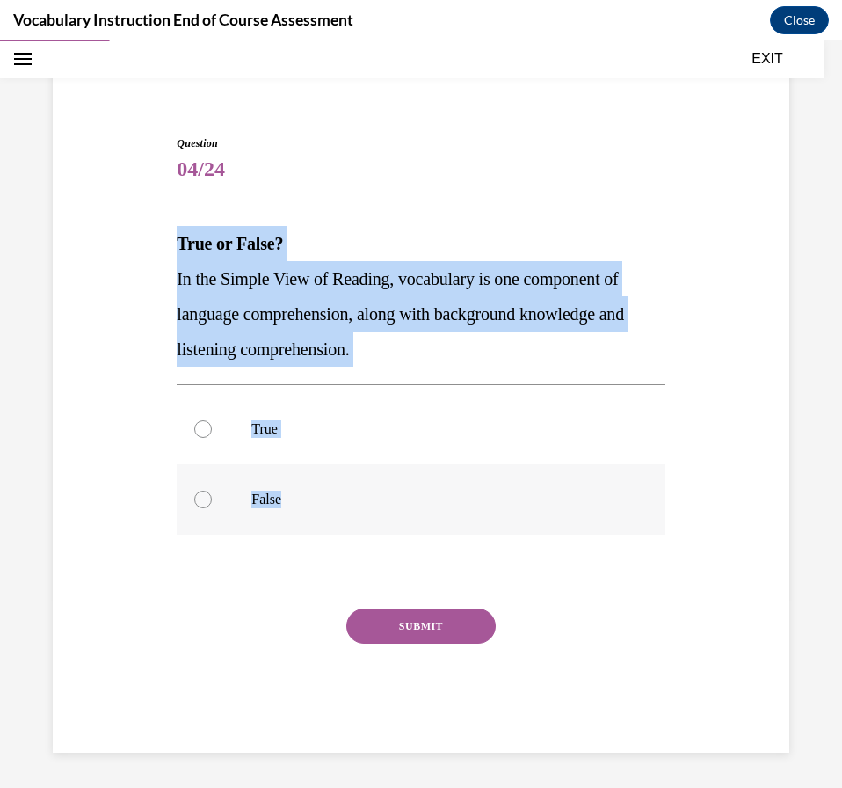
drag, startPoint x: 162, startPoint y: 232, endPoint x: 396, endPoint y: 518, distance: 369.2
click at [396, 518] on div "Question 04/24 True or False? In the Simple View of Reading, vocabulary is one …" at bounding box center [421, 418] width 746 height 670
copy div "True or False? In the Simple View of Reading, vocabulary is one component of la…"
click at [324, 459] on label "True" at bounding box center [421, 429] width 488 height 70
click at [212, 438] on input "True" at bounding box center [203, 429] width 18 height 18
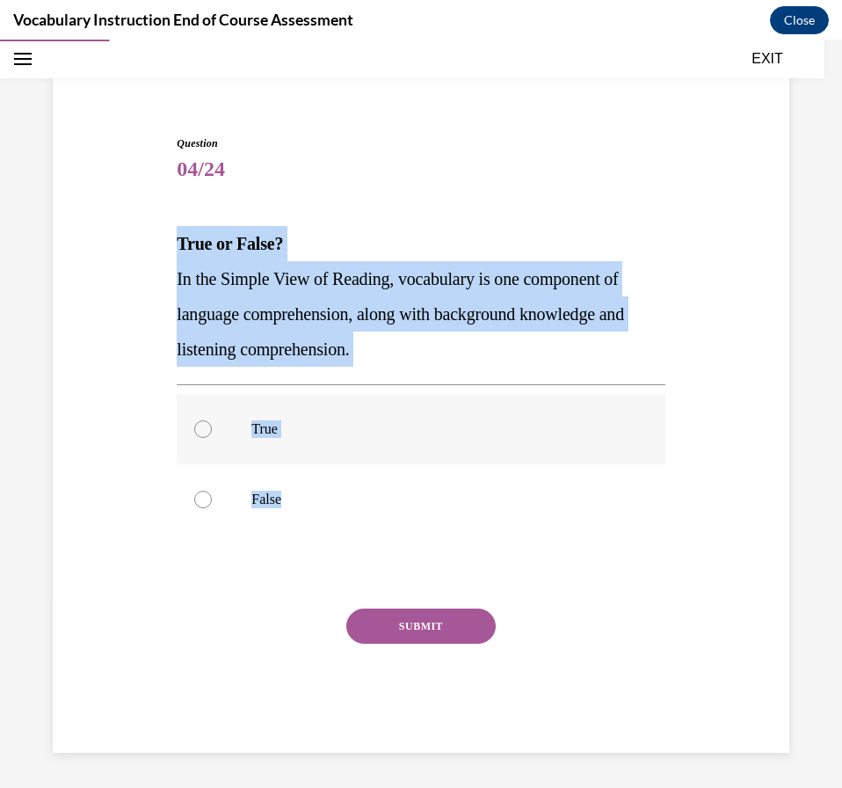
radio input "true"
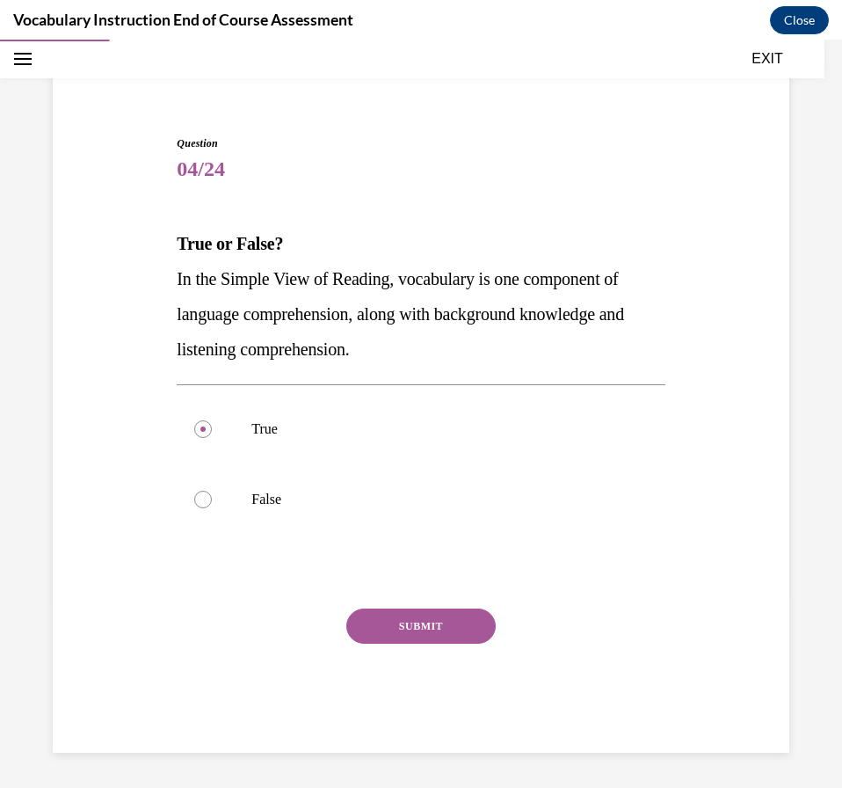
click at [407, 622] on button "SUBMIT" at bounding box center [420, 625] width 149 height 35
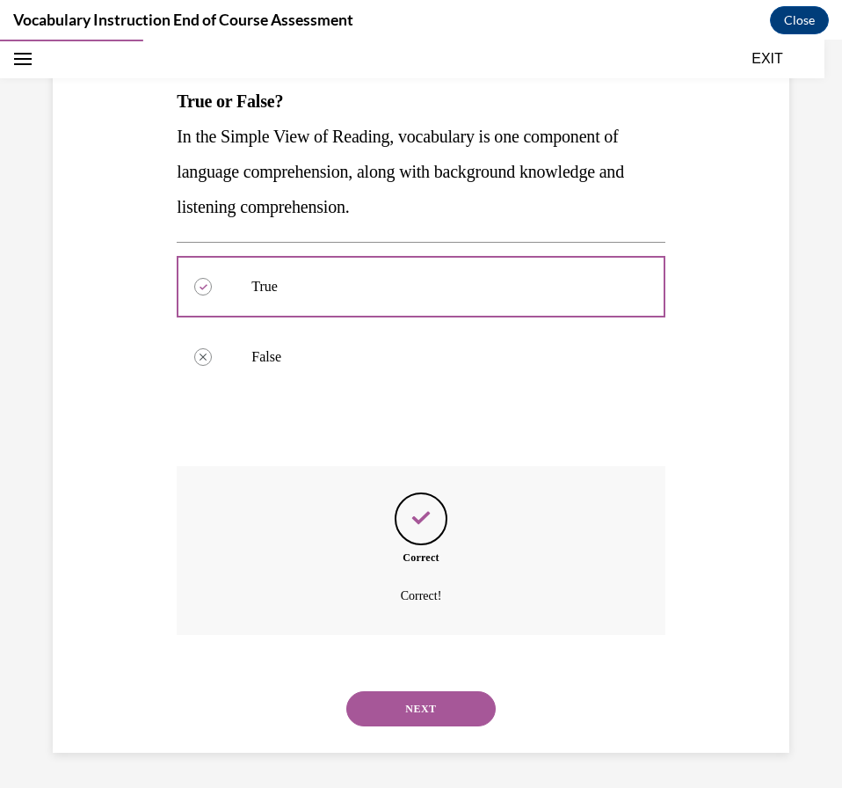
click at [440, 702] on button "NEXT" at bounding box center [420, 708] width 149 height 35
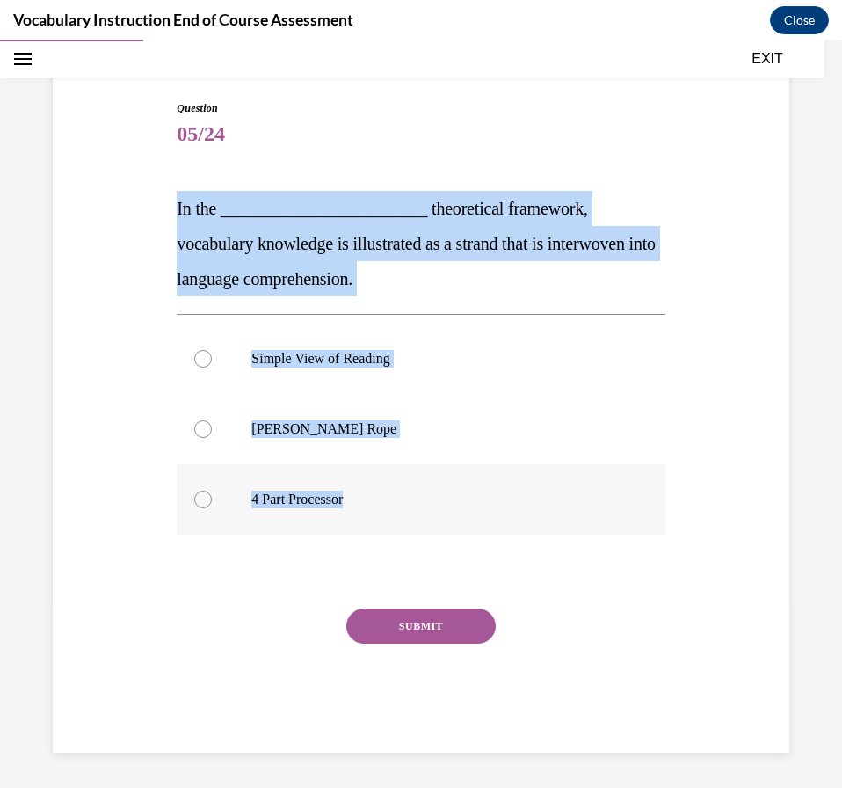
drag, startPoint x: 161, startPoint y: 205, endPoint x: 421, endPoint y: 519, distance: 407.7
click at [421, 519] on div "Question 05/24 In the ________________________ theoretical framework, vocabular…" at bounding box center [421, 399] width 746 height 705
copy div "In the ________________________ theoretical framework, vocabulary knowledge is …"
click at [564, 454] on label "[PERSON_NAME] Rope" at bounding box center [421, 429] width 488 height 70
click at [212, 438] on input "[PERSON_NAME] Rope" at bounding box center [203, 429] width 18 height 18
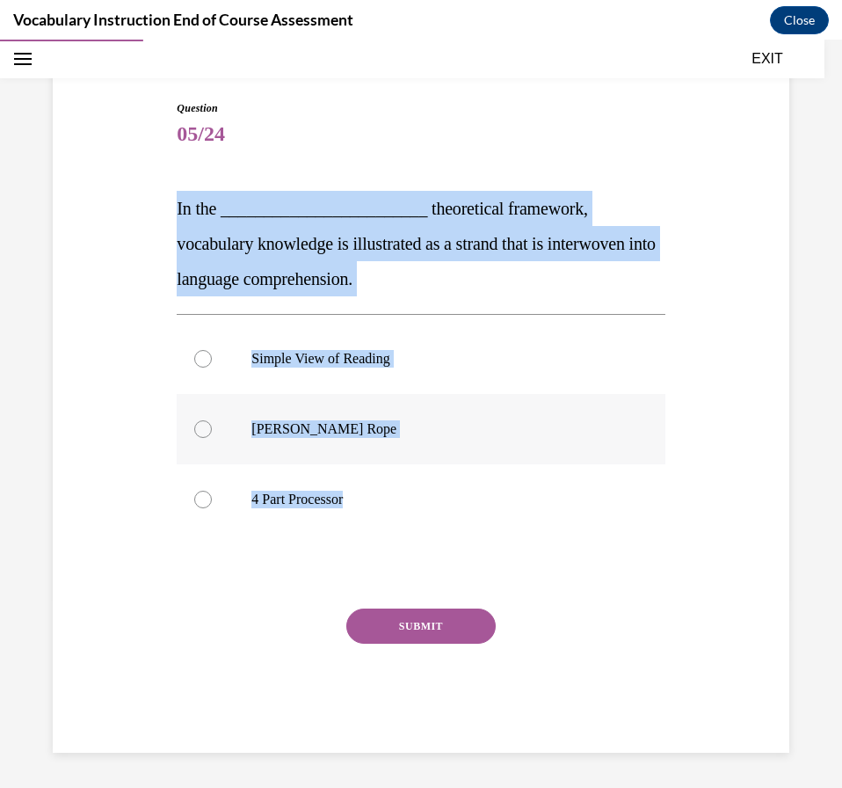
radio input "true"
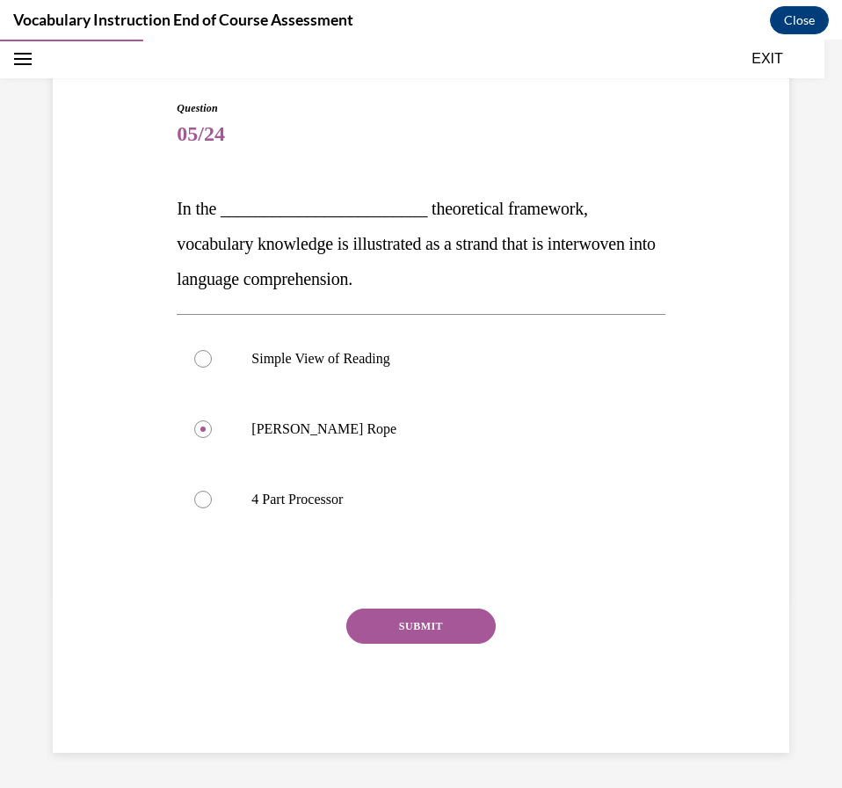
click at [456, 626] on button "SUBMIT" at bounding box center [420, 625] width 149 height 35
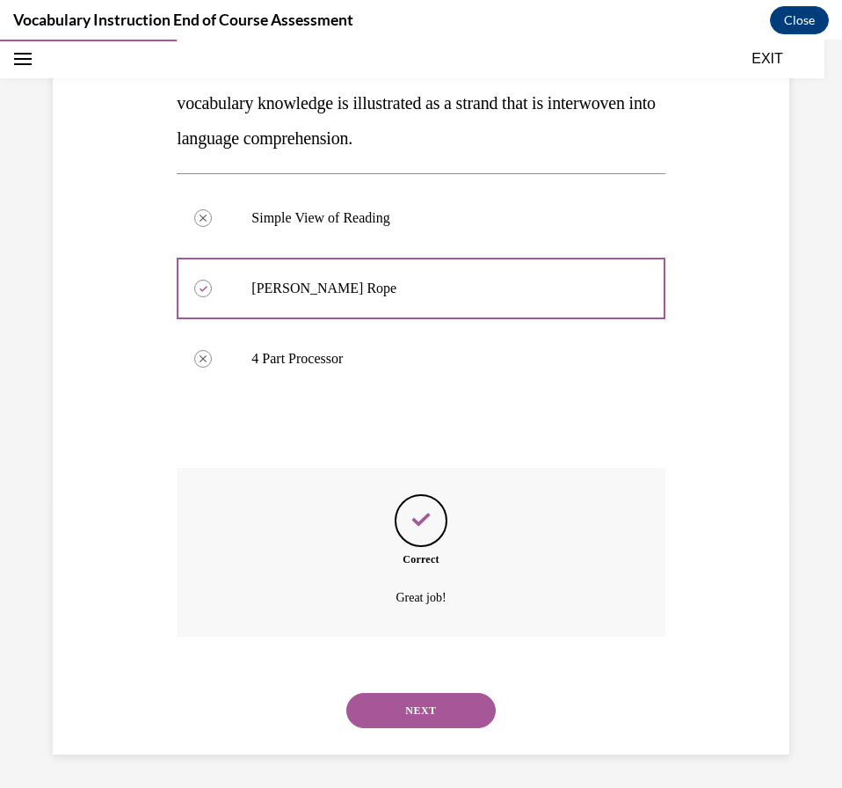
scroll to position [287, 0]
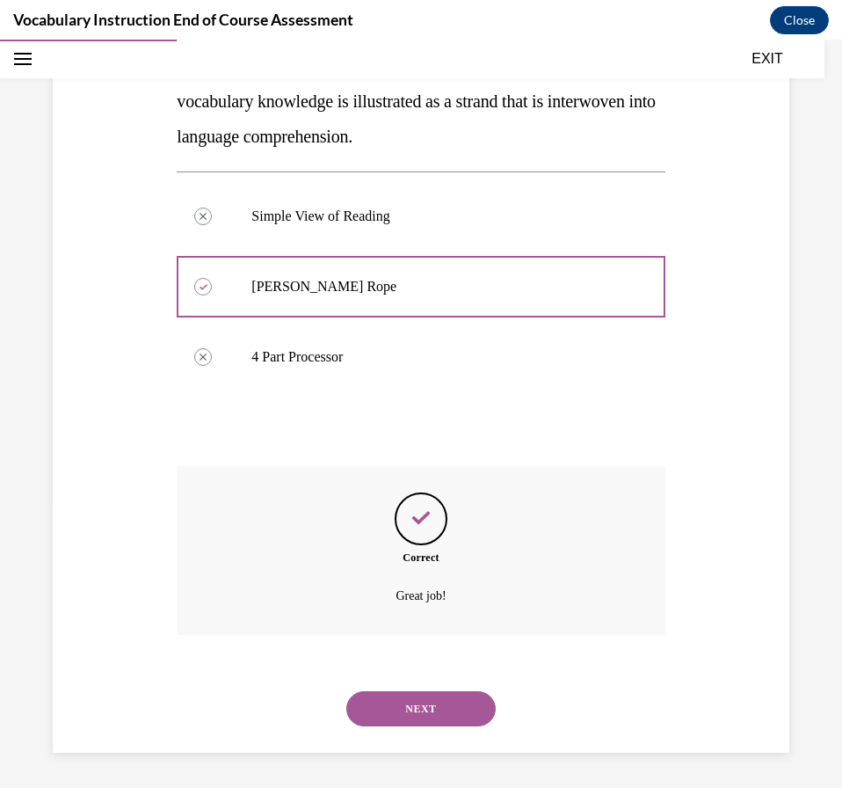
click at [390, 712] on button "NEXT" at bounding box center [420, 708] width 149 height 35
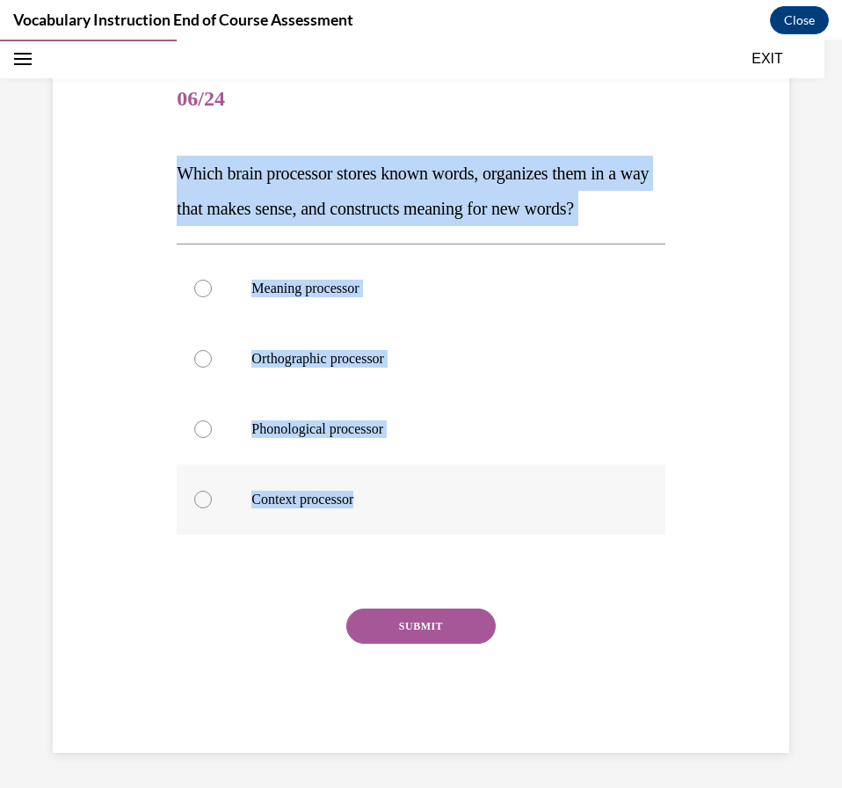
drag, startPoint x: 173, startPoint y: 170, endPoint x: 397, endPoint y: 493, distance: 393.1
click at [397, 493] on div "Question 06/24 Which brain processor stores known words, organizes them in a wa…" at bounding box center [420, 396] width 497 height 714
copy div "Which brain processor stores known words, organizes them in a way that makes se…"
drag, startPoint x: 471, startPoint y: 292, endPoint x: 481, endPoint y: 350, distance: 58.8
click at [474, 293] on p "Meaning processor" at bounding box center [435, 289] width 369 height 18
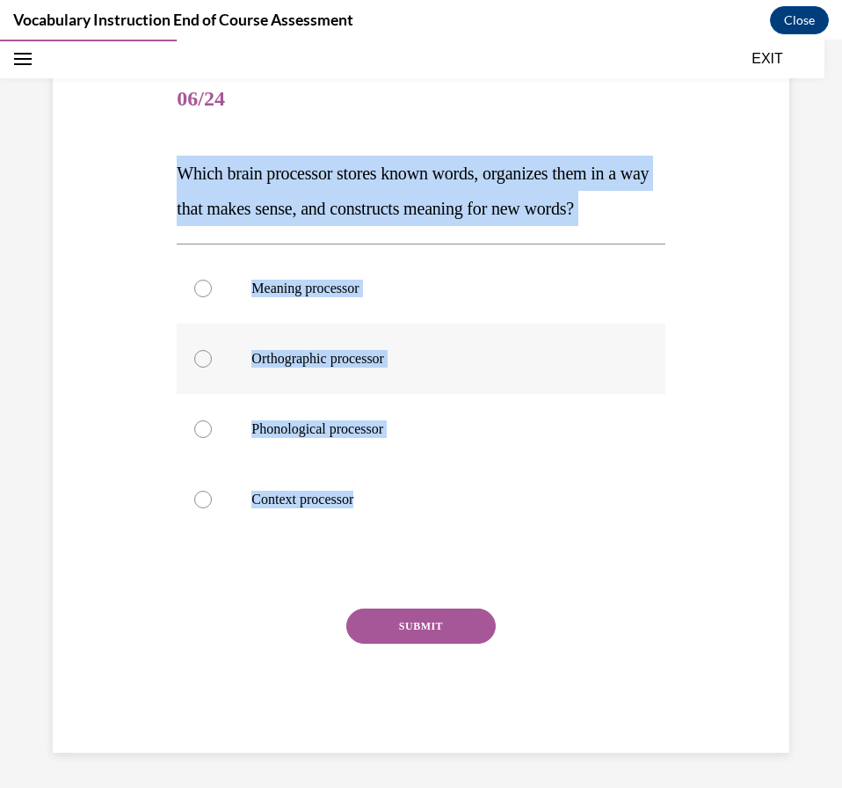
click at [212, 293] on input "Meaning processor" at bounding box center [203, 289] width 18 height 18
radio input "true"
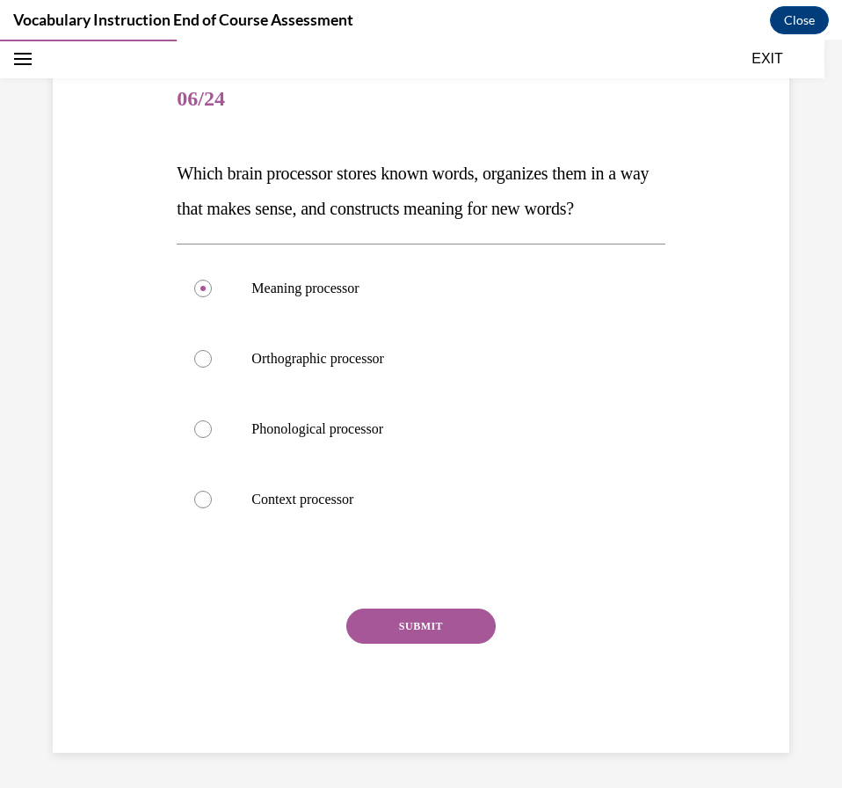
click at [496, 613] on div "SUBMIT" at bounding box center [421, 652] width 488 height 88
click at [469, 625] on button "SUBMIT" at bounding box center [420, 625] width 149 height 35
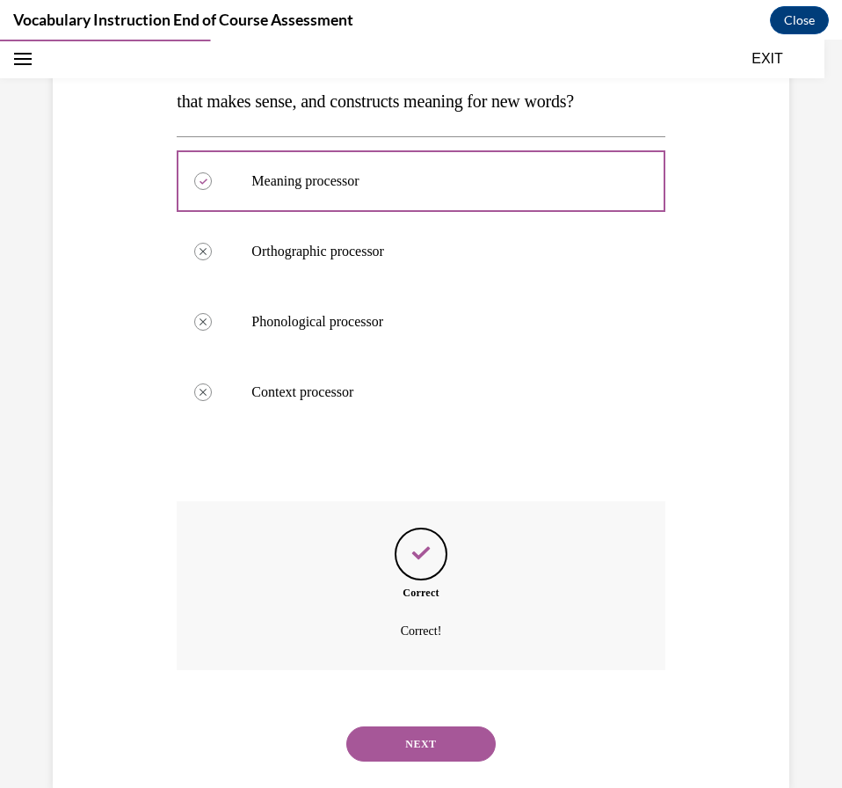
scroll to position [322, 0]
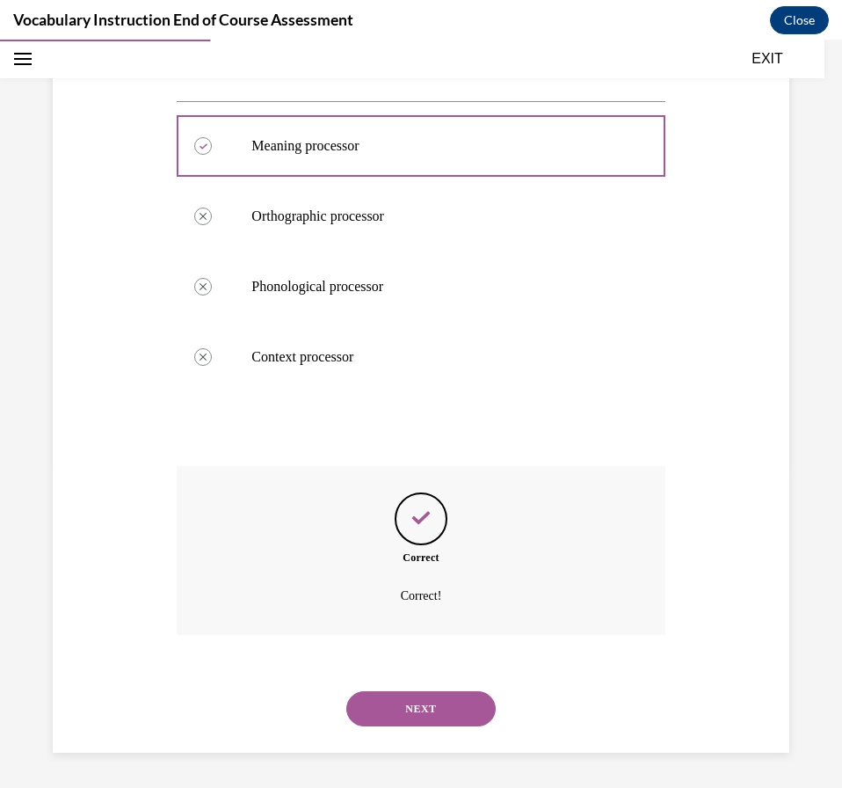
click at [415, 709] on button "NEXT" at bounding box center [420, 708] width 149 height 35
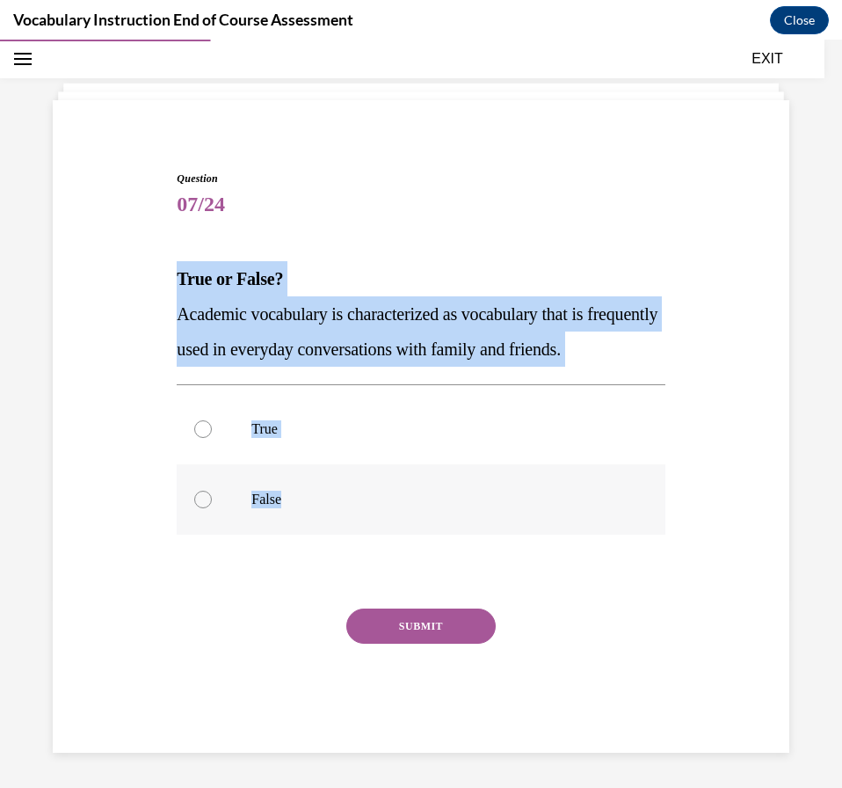
drag, startPoint x: 161, startPoint y: 228, endPoint x: 413, endPoint y: 529, distance: 393.2
click at [413, 529] on div "Question 07/24 True or False? Academic vocabulary is characterized as vocabular…" at bounding box center [421, 435] width 746 height 635
copy div "True or False? Academic vocabulary is characterized as vocabulary that is frequ…"
click at [397, 479] on label "False" at bounding box center [421, 499] width 488 height 70
click at [212, 491] on input "False" at bounding box center [203, 500] width 18 height 18
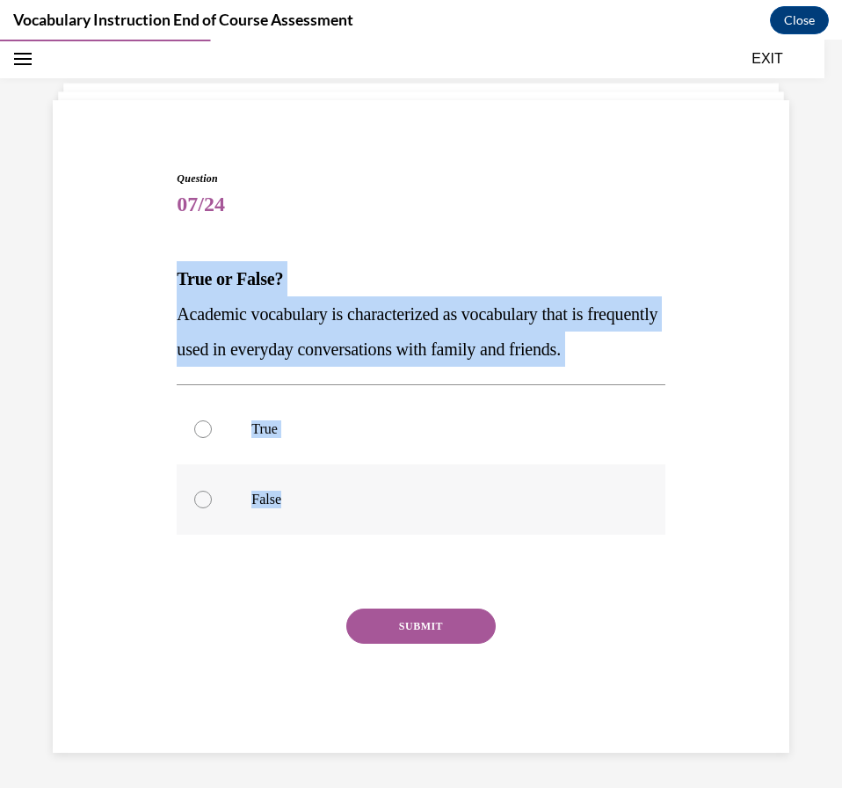
radio input "true"
click at [422, 617] on button "SUBMIT" at bounding box center [420, 625] width 149 height 35
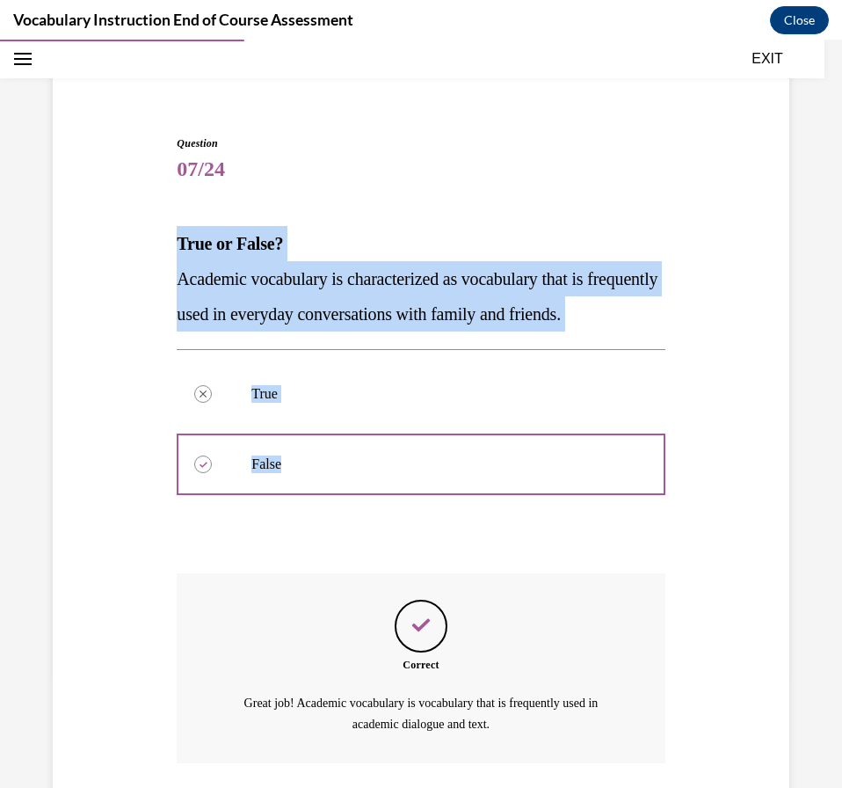
scroll to position [273, 0]
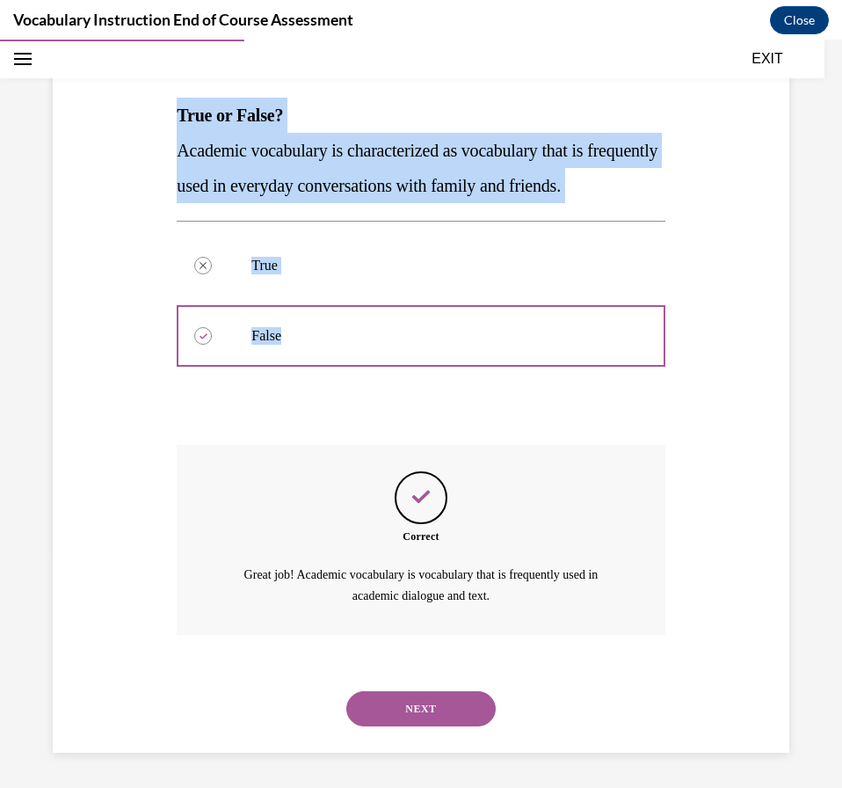
click at [429, 721] on button "NEXT" at bounding box center [420, 708] width 149 height 35
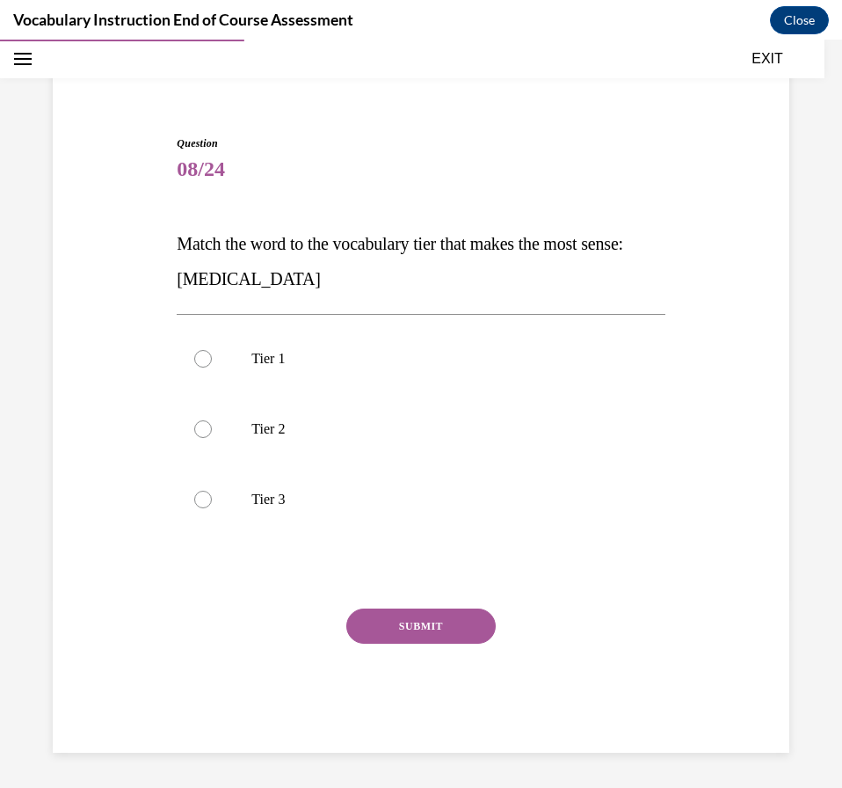
scroll to position [109, 0]
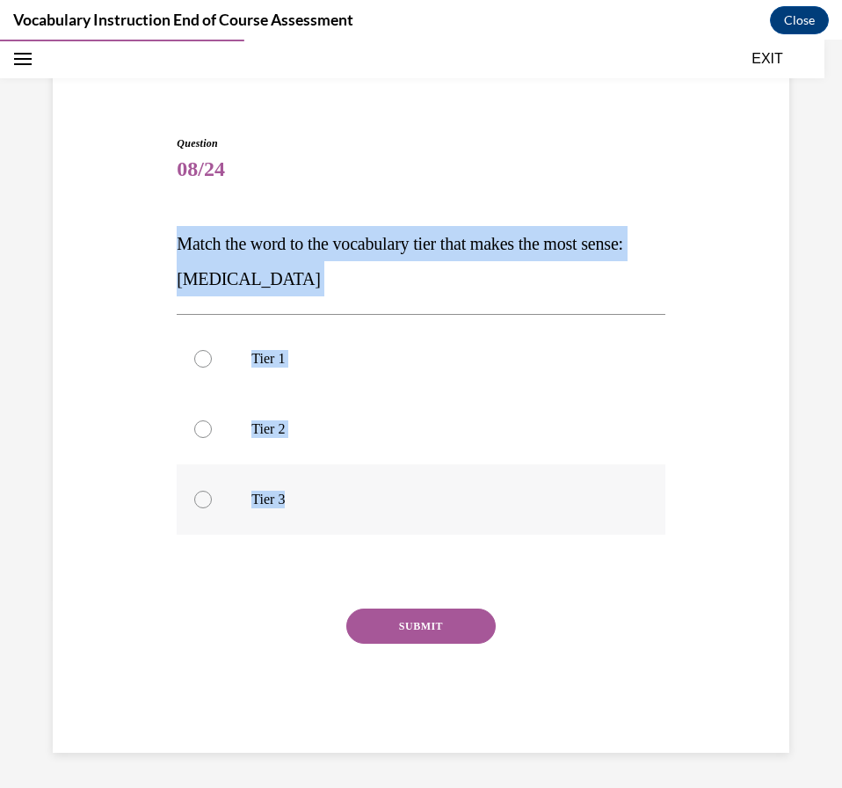
drag, startPoint x: 173, startPoint y: 242, endPoint x: 385, endPoint y: 485, distance: 322.8
click at [385, 485] on div "Question 08/24 Match the word to the vocabulary tier that makes the most sense:…" at bounding box center [420, 431] width 497 height 644
copy div "Match the word to the vocabulary tier that makes the most sense: [MEDICAL_DATA]…"
click at [365, 481] on label "Tier 3" at bounding box center [421, 499] width 488 height 70
click at [212, 491] on input "Tier 3" at bounding box center [203, 500] width 18 height 18
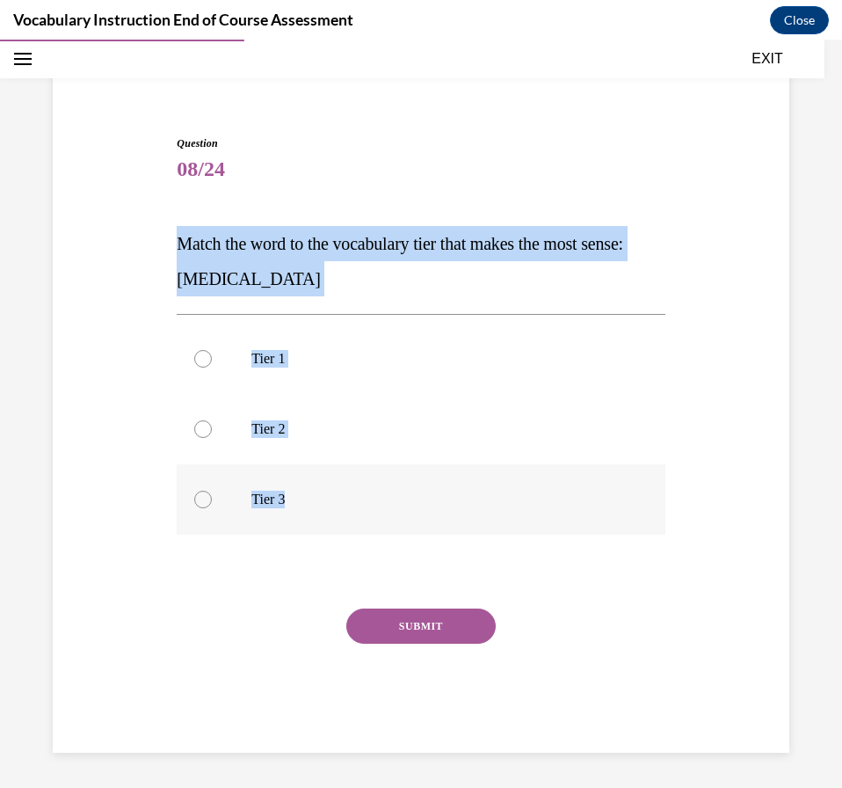
radio input "true"
click at [442, 621] on button "SUBMIT" at bounding box center [420, 625] width 149 height 35
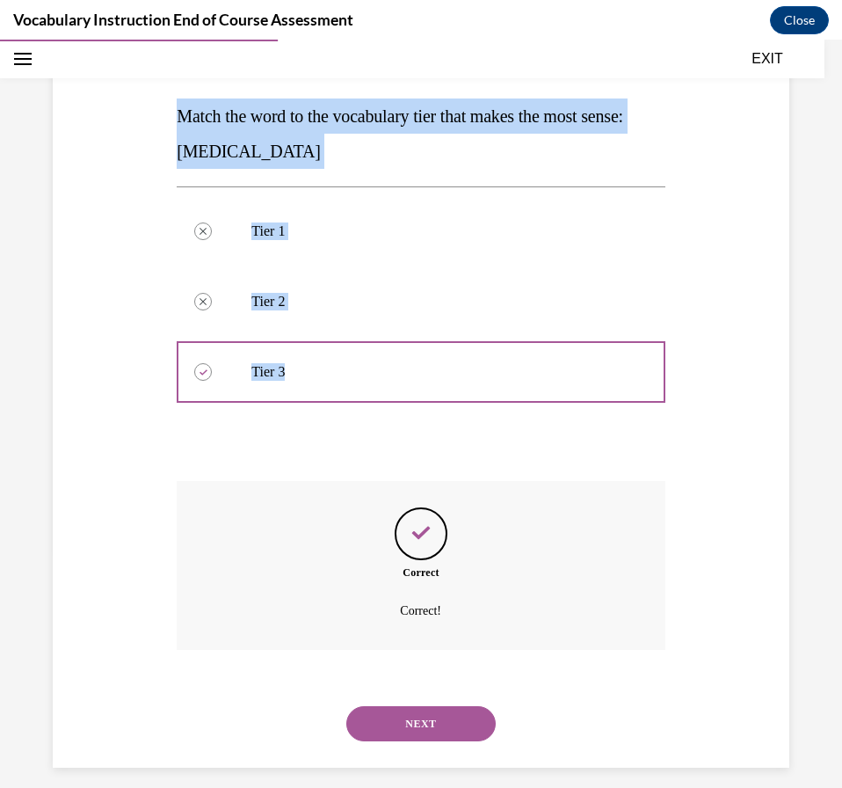
scroll to position [251, 0]
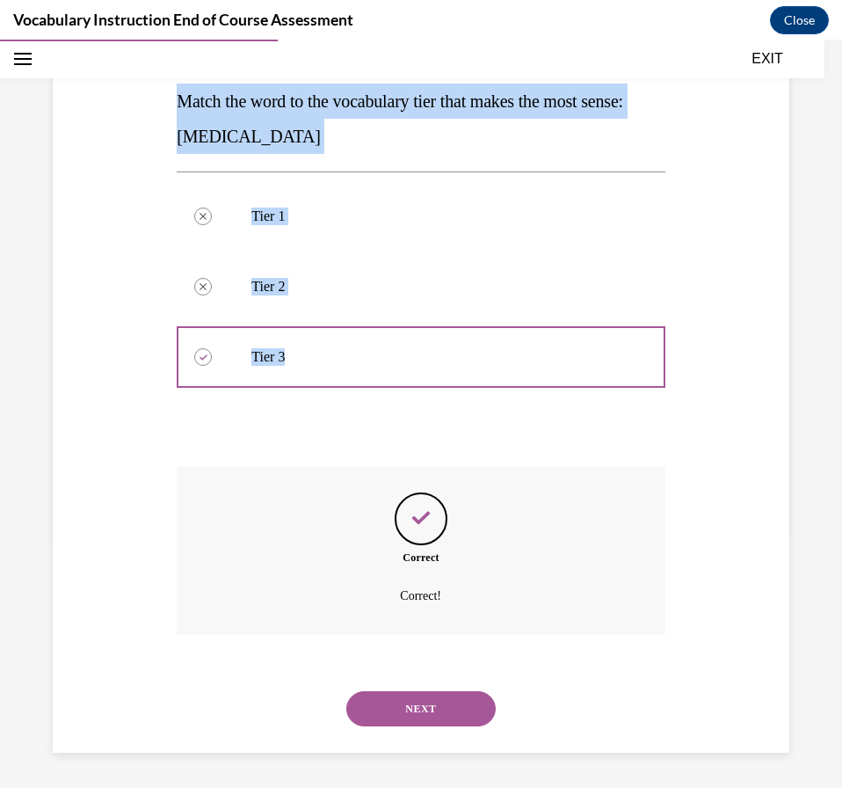
click at [432, 718] on button "NEXT" at bounding box center [420, 708] width 149 height 35
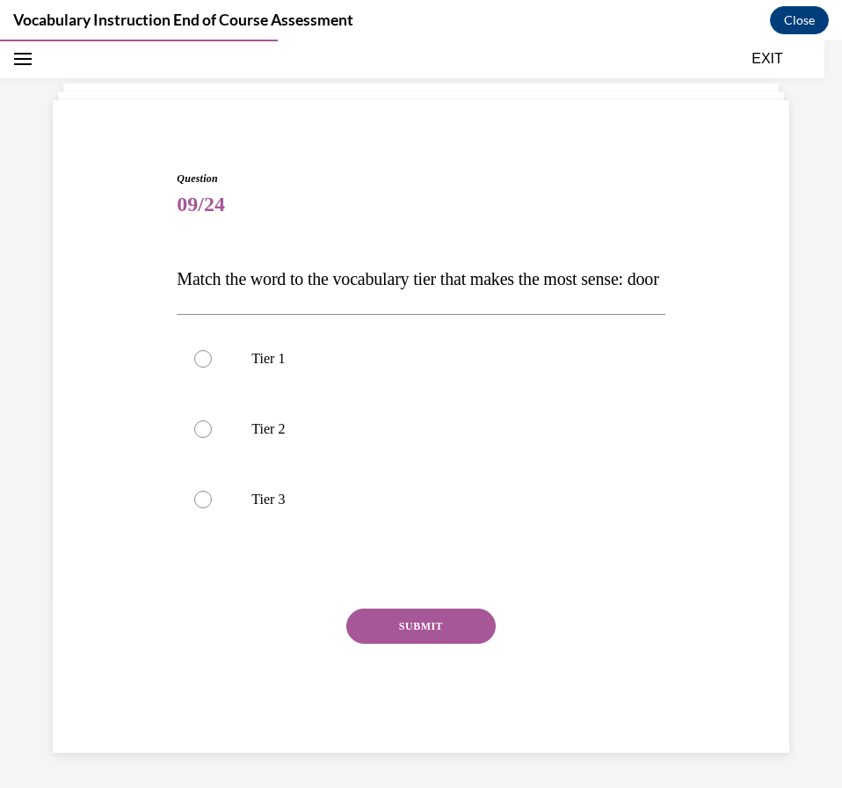
scroll to position [109, 0]
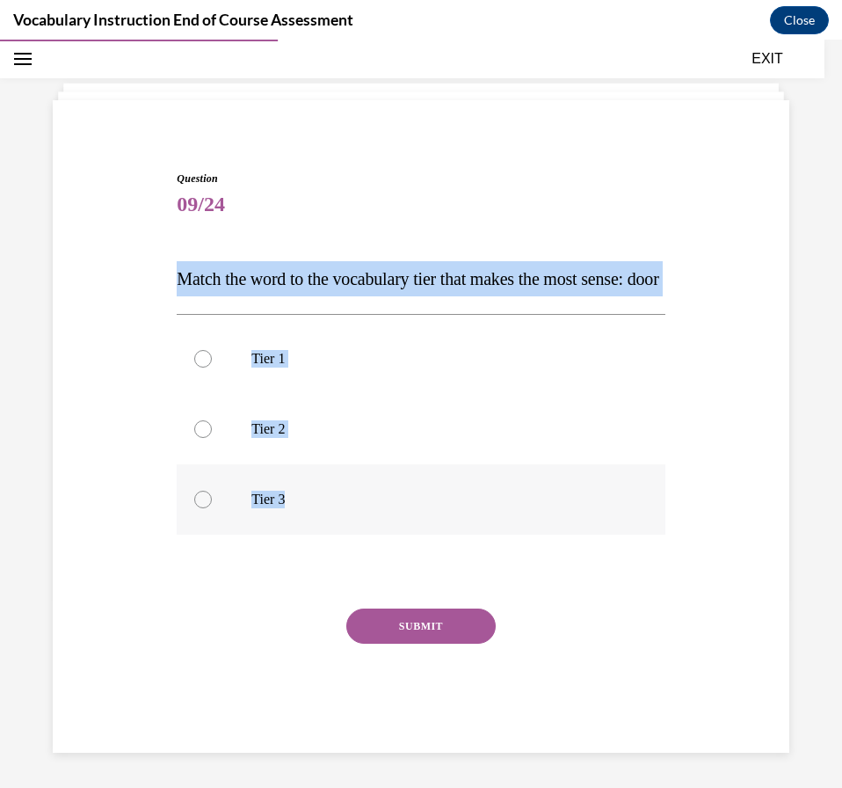
drag, startPoint x: 167, startPoint y: 229, endPoint x: 331, endPoint y: 487, distance: 305.1
click at [331, 487] on div "Question 09/24 Match the word to the vocabulary tier that makes the most sense:…" at bounding box center [421, 435] width 746 height 635
copy div "Match the word to the vocabulary tier that makes the most sense: door Tier 1 Ti…"
click at [548, 211] on div "Question 09/24 Match the word to the vocabulary tier that makes the most sense:…" at bounding box center [421, 462] width 488 height 582
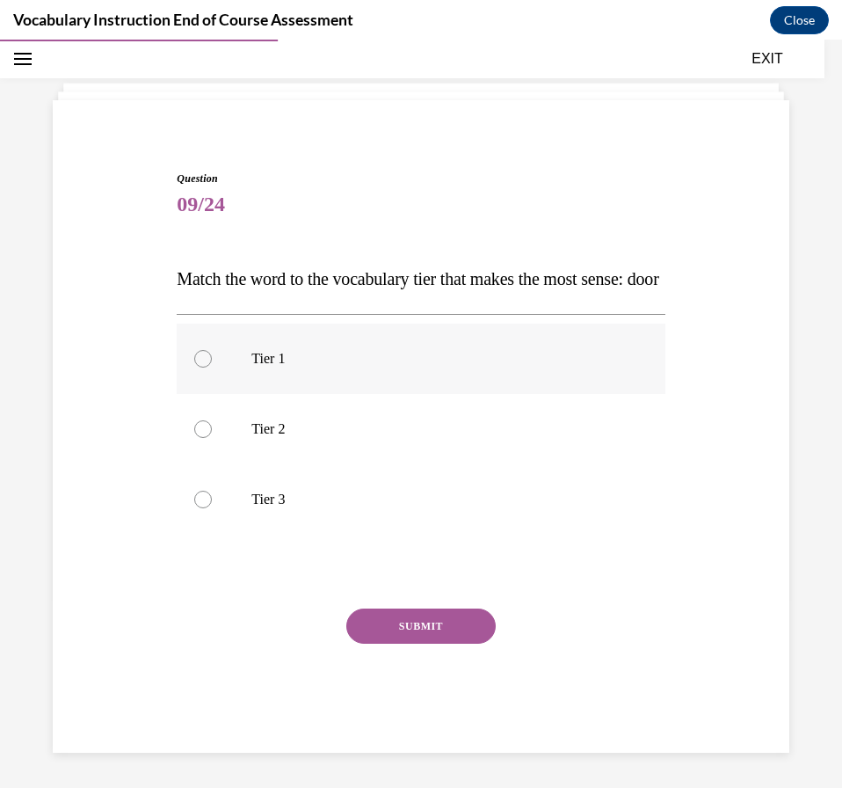
click at [391, 359] on p "Tier 1" at bounding box center [435, 359] width 369 height 18
click at [212, 359] on input "Tier 1" at bounding box center [203, 359] width 18 height 18
radio input "true"
click at [431, 637] on button "SUBMIT" at bounding box center [420, 625] width 149 height 35
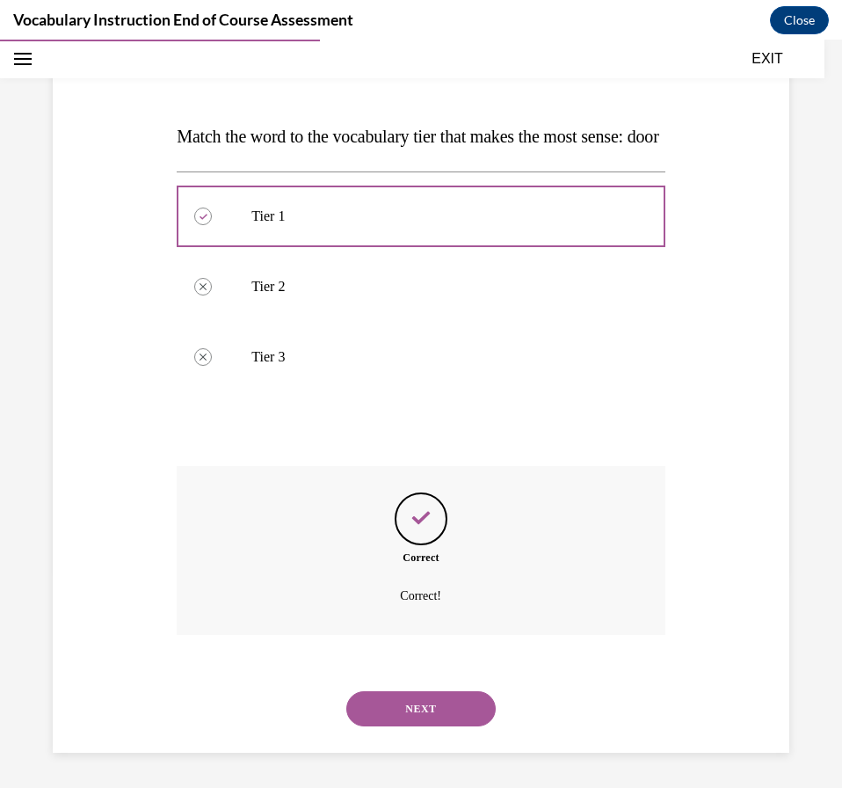
click at [427, 716] on button "NEXT" at bounding box center [420, 708] width 149 height 35
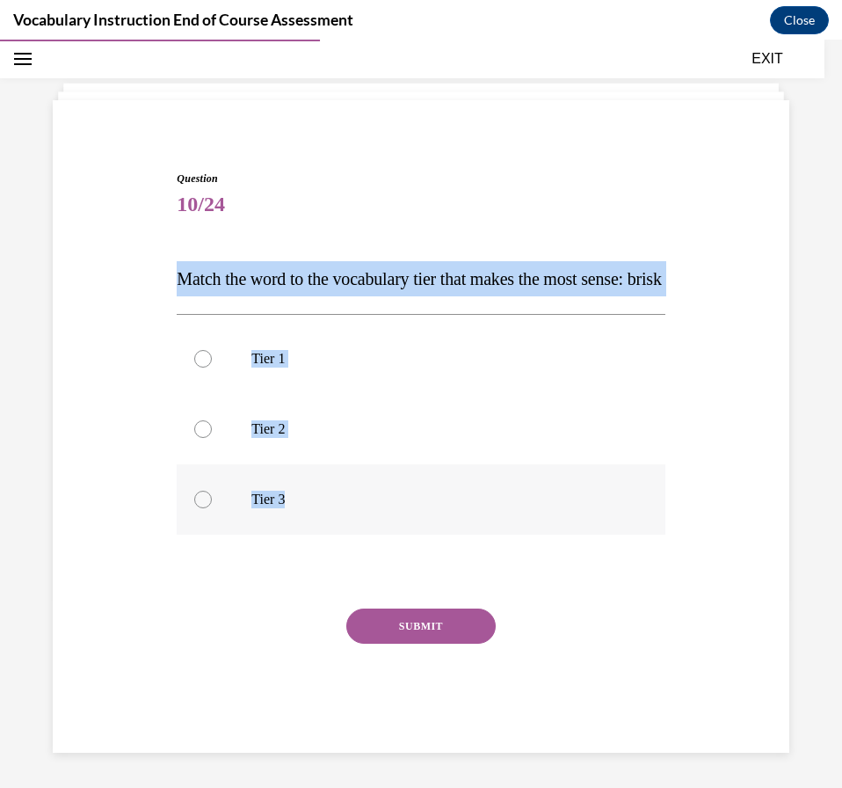
drag, startPoint x: 171, startPoint y: 234, endPoint x: 354, endPoint y: 478, distance: 305.3
click at [354, 478] on div "Question 10/24 Match the word to the vocabulary tier that makes the most sense:…" at bounding box center [420, 448] width 497 height 608
copy div "Match the word to the vocabulary tier that makes the most sense: brisk Tier 1 T…"
click at [465, 450] on label "Tier 2" at bounding box center [421, 429] width 488 height 70
click at [212, 438] on input "Tier 2" at bounding box center [203, 429] width 18 height 18
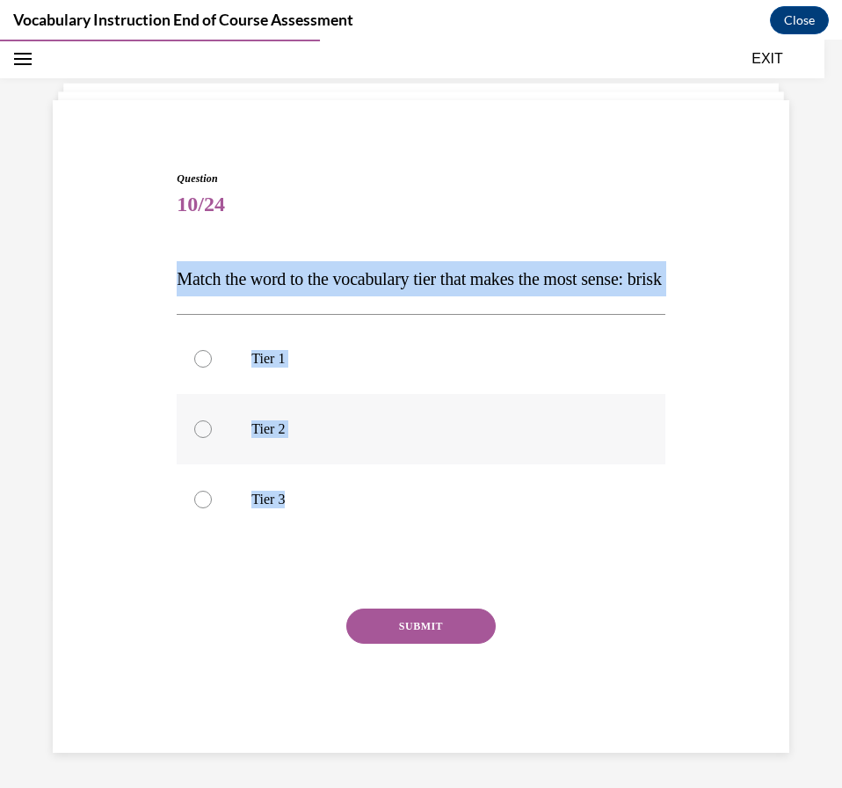
radio input "true"
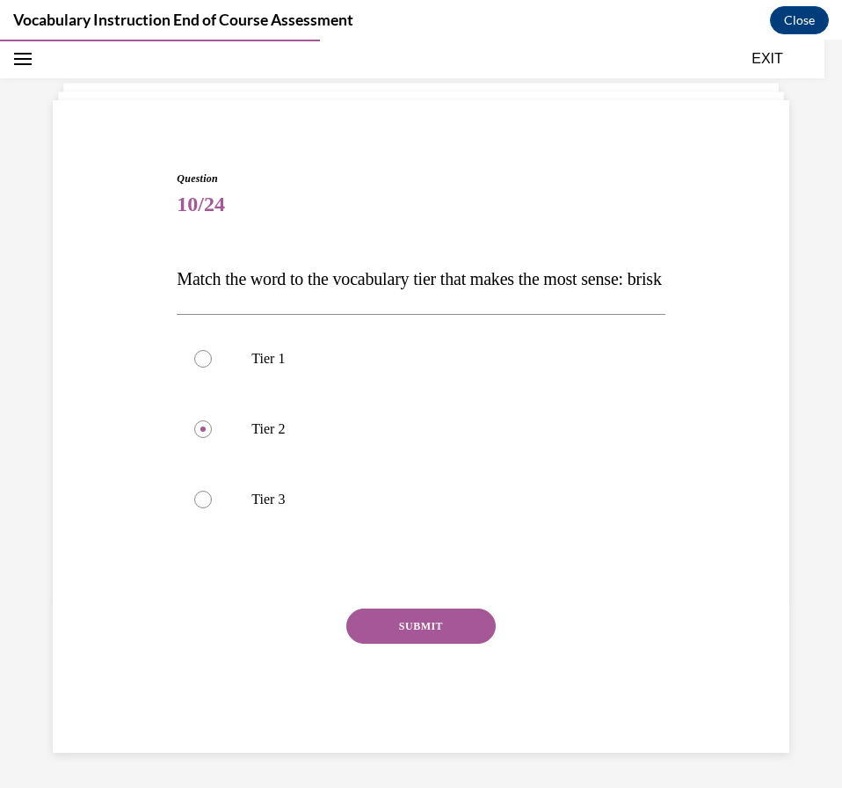
click at [469, 611] on button "SUBMIT" at bounding box center [420, 625] width 149 height 35
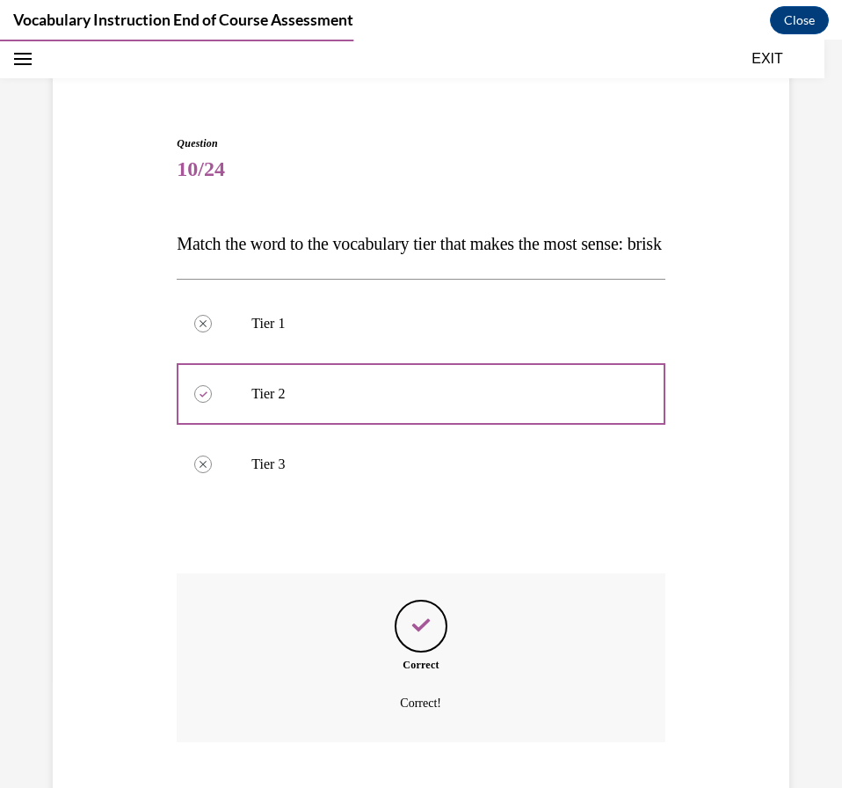
drag, startPoint x: 395, startPoint y: 712, endPoint x: 385, endPoint y: 692, distance: 22.4
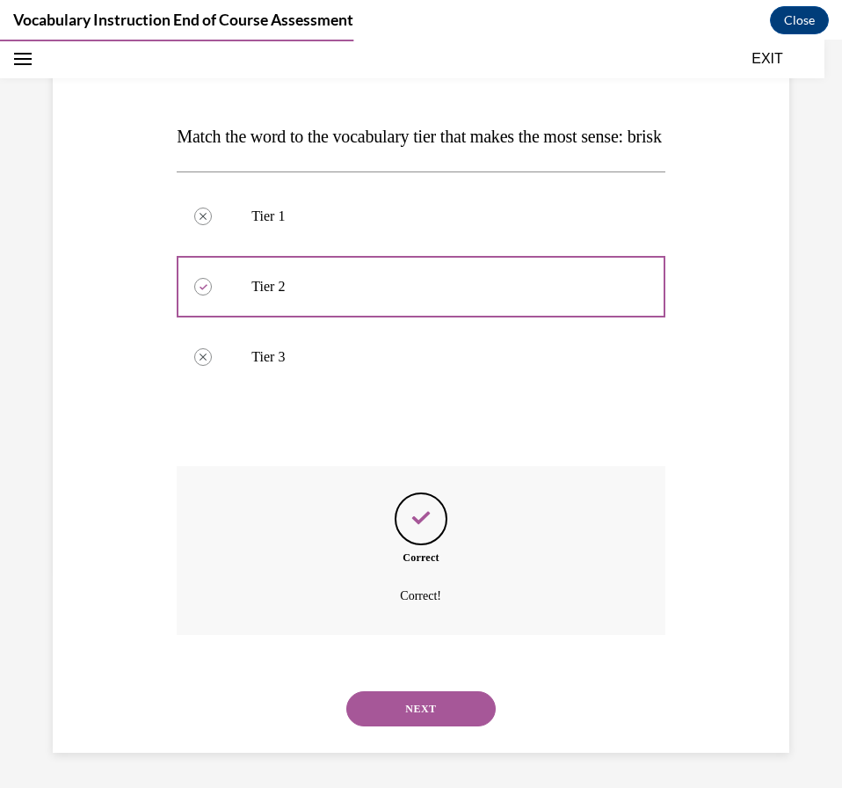
click at [396, 713] on button "NEXT" at bounding box center [420, 708] width 149 height 35
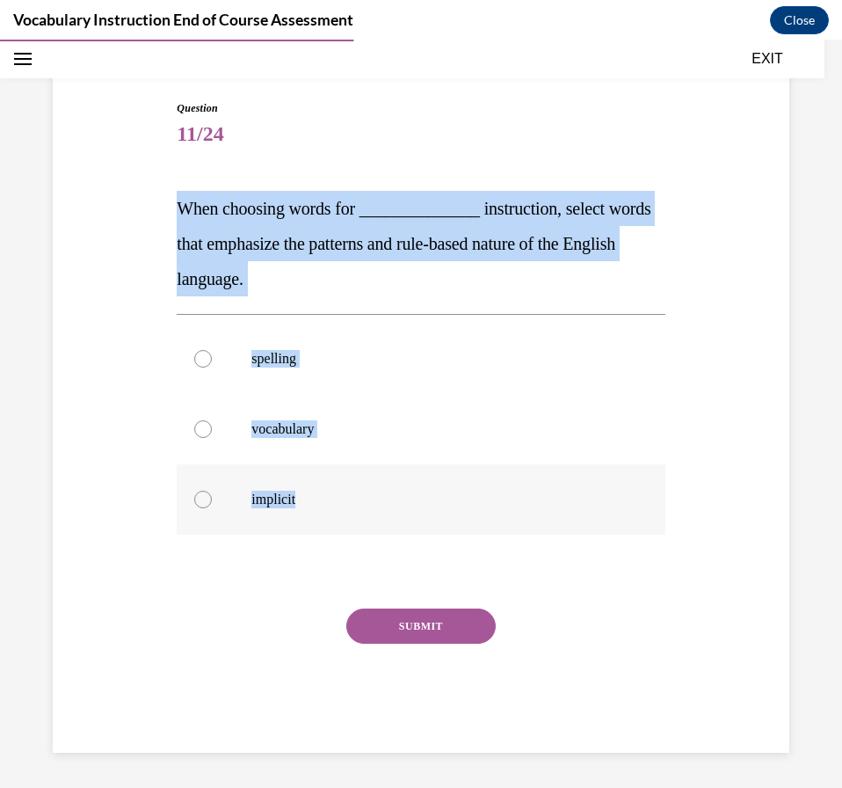
drag, startPoint x: 151, startPoint y: 189, endPoint x: 444, endPoint y: 514, distance: 437.7
click at [444, 514] on div "Question 11/24 When choosing words for ______________ instruction, select words…" at bounding box center [421, 399] width 746 height 705
copy div "When choosing words for ______________ instruction, select words that emphasize…"
drag, startPoint x: 749, startPoint y: 238, endPoint x: 559, endPoint y: 334, distance: 212.7
click at [746, 238] on div "Question 11/24 When choosing words for ______________ instruction, select words…" at bounding box center [421, 399] width 746 height 705
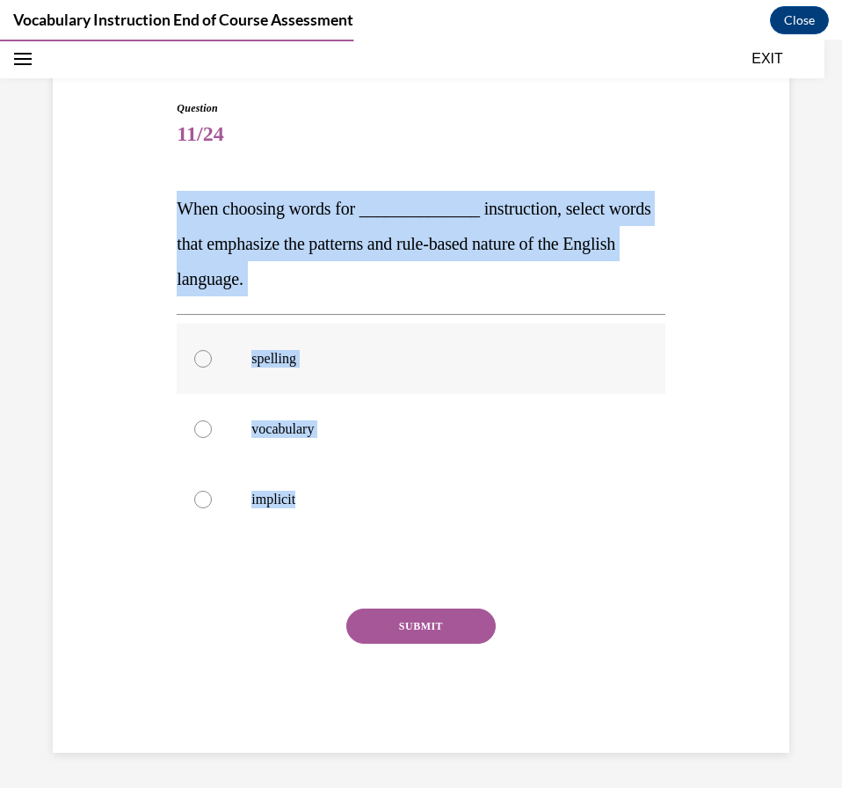
click at [409, 368] on label "spelling" at bounding box center [421, 359] width 488 height 70
click at [212, 368] on input "spelling" at bounding box center [203, 359] width 18 height 18
radio input "true"
click at [432, 617] on button "SUBMIT" at bounding box center [420, 625] width 149 height 35
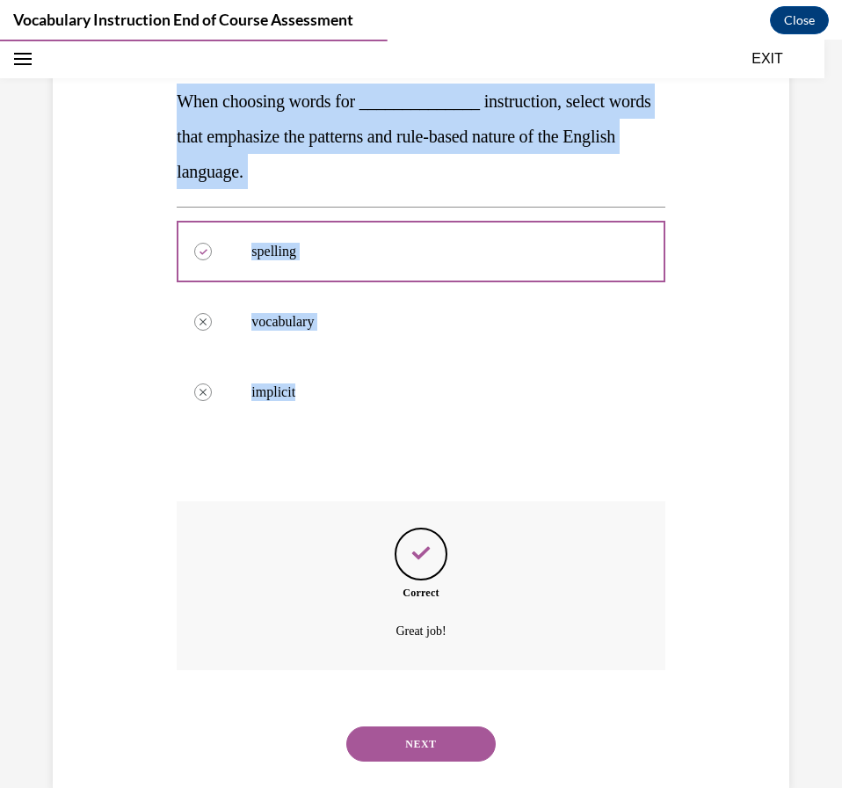
scroll to position [287, 0]
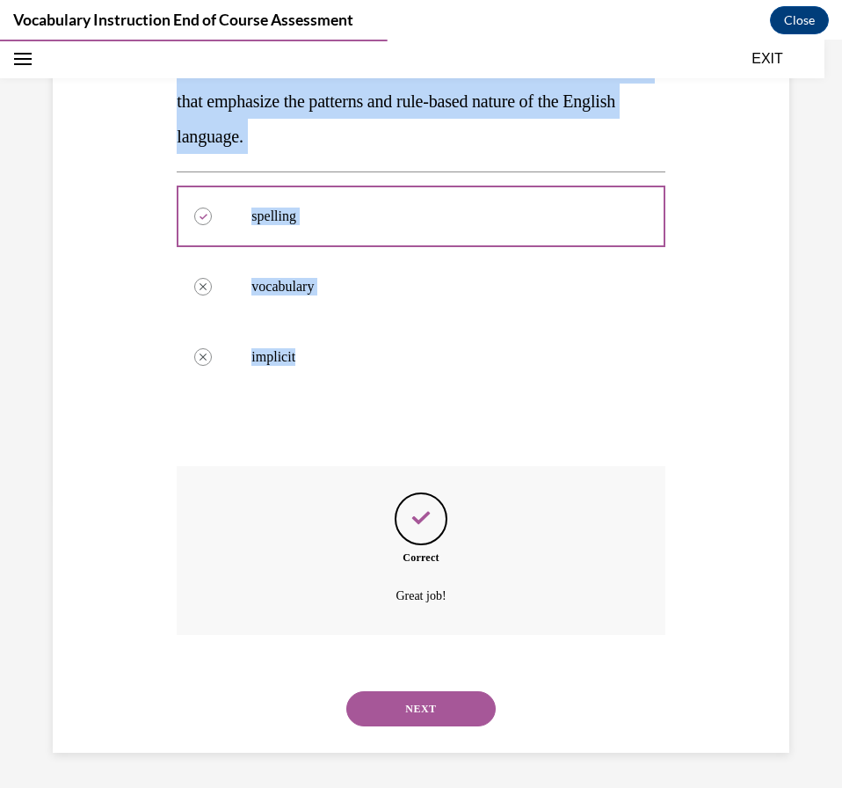
click at [398, 705] on button "NEXT" at bounding box center [420, 708] width 149 height 35
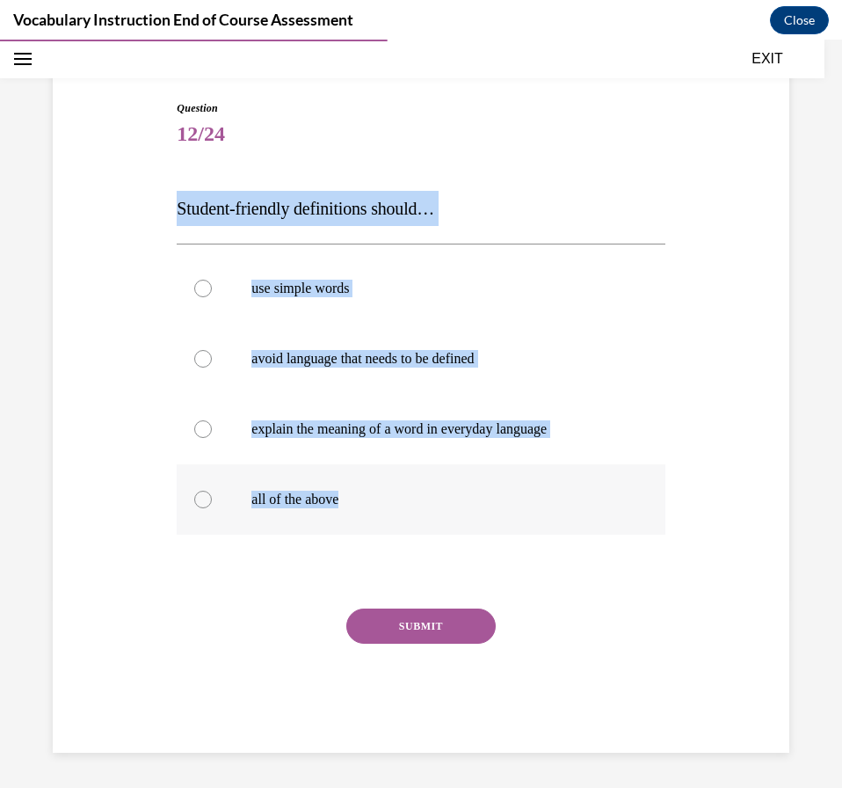
drag, startPoint x: 163, startPoint y: 197, endPoint x: 438, endPoint y: 513, distance: 418.8
click at [438, 513] on div "Question 12/24 Student-friendly definitions should… use simple words avoid lang…" at bounding box center [421, 399] width 746 height 705
click at [286, 512] on label "all of the above" at bounding box center [421, 499] width 488 height 70
click at [212, 508] on input "all of the above" at bounding box center [203, 500] width 18 height 18
radio input "true"
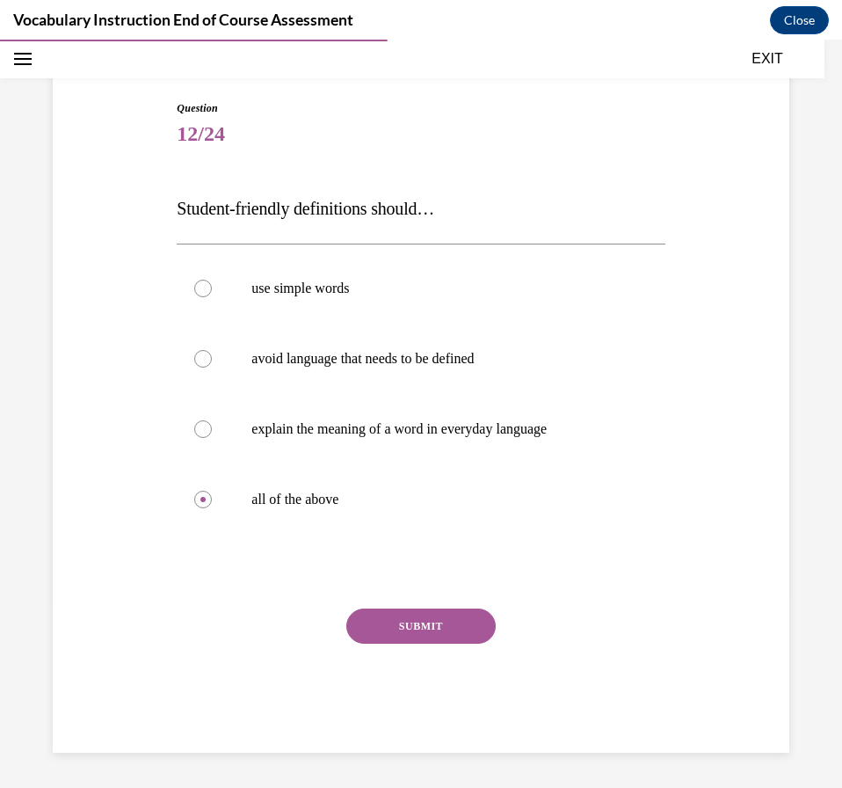
click at [387, 630] on button "SUBMIT" at bounding box center [420, 625] width 149 height 35
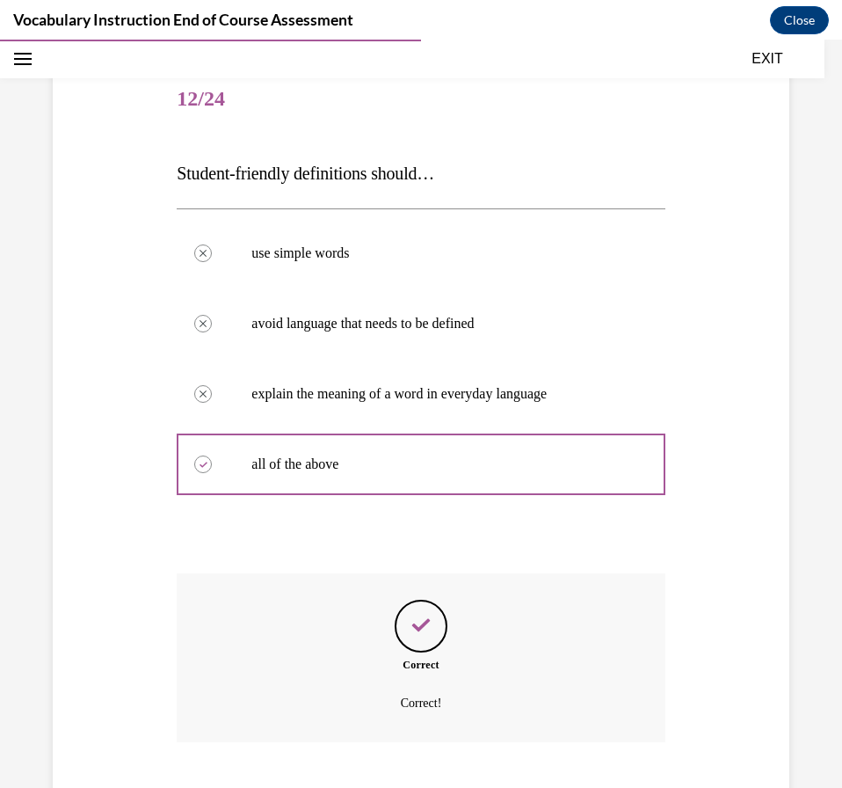
scroll to position [287, 0]
